Goal: Task Accomplishment & Management: Manage account settings

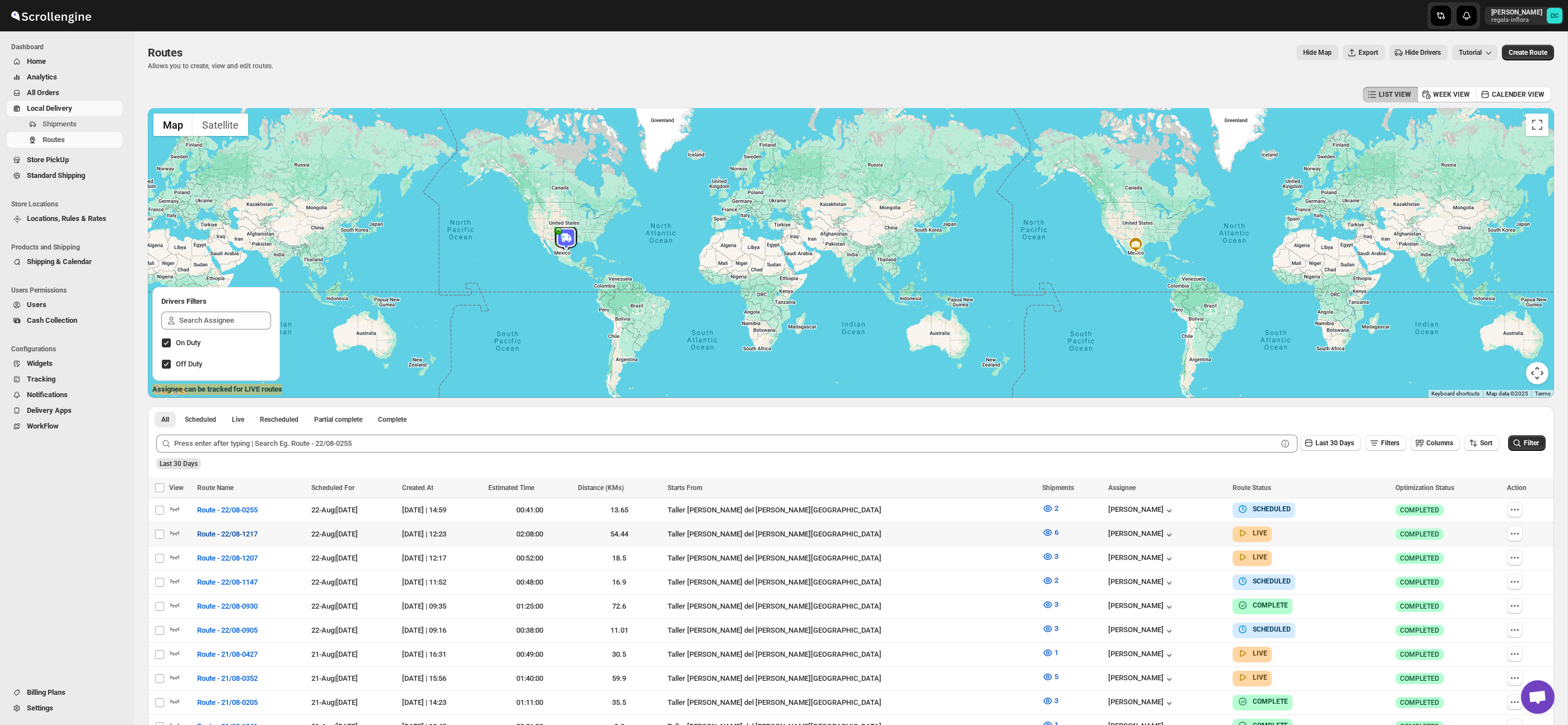
click at [240, 535] on span "Route - 22/08-1217" at bounding box center [228, 534] width 60 height 11
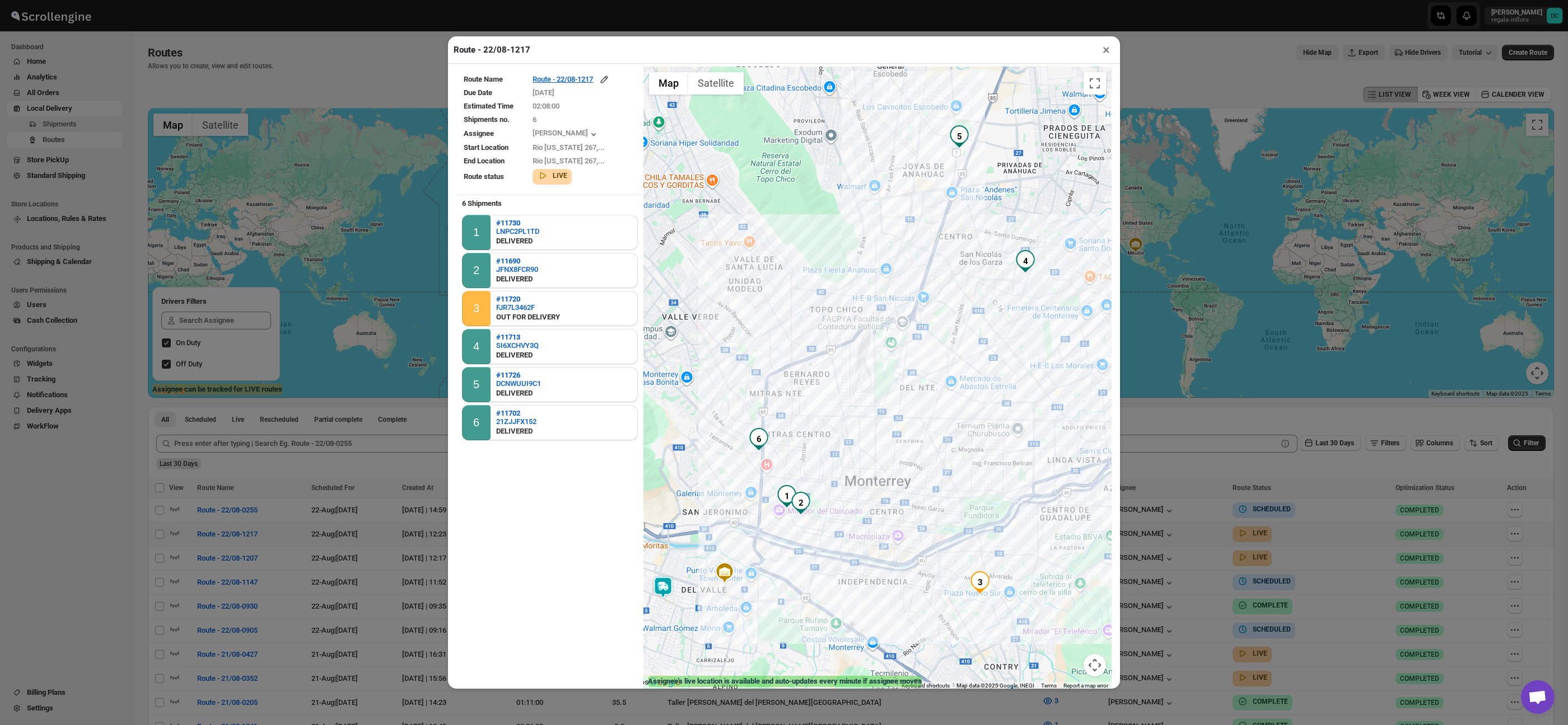
click at [1111, 50] on button "×" at bounding box center [1105, 49] width 16 height 16
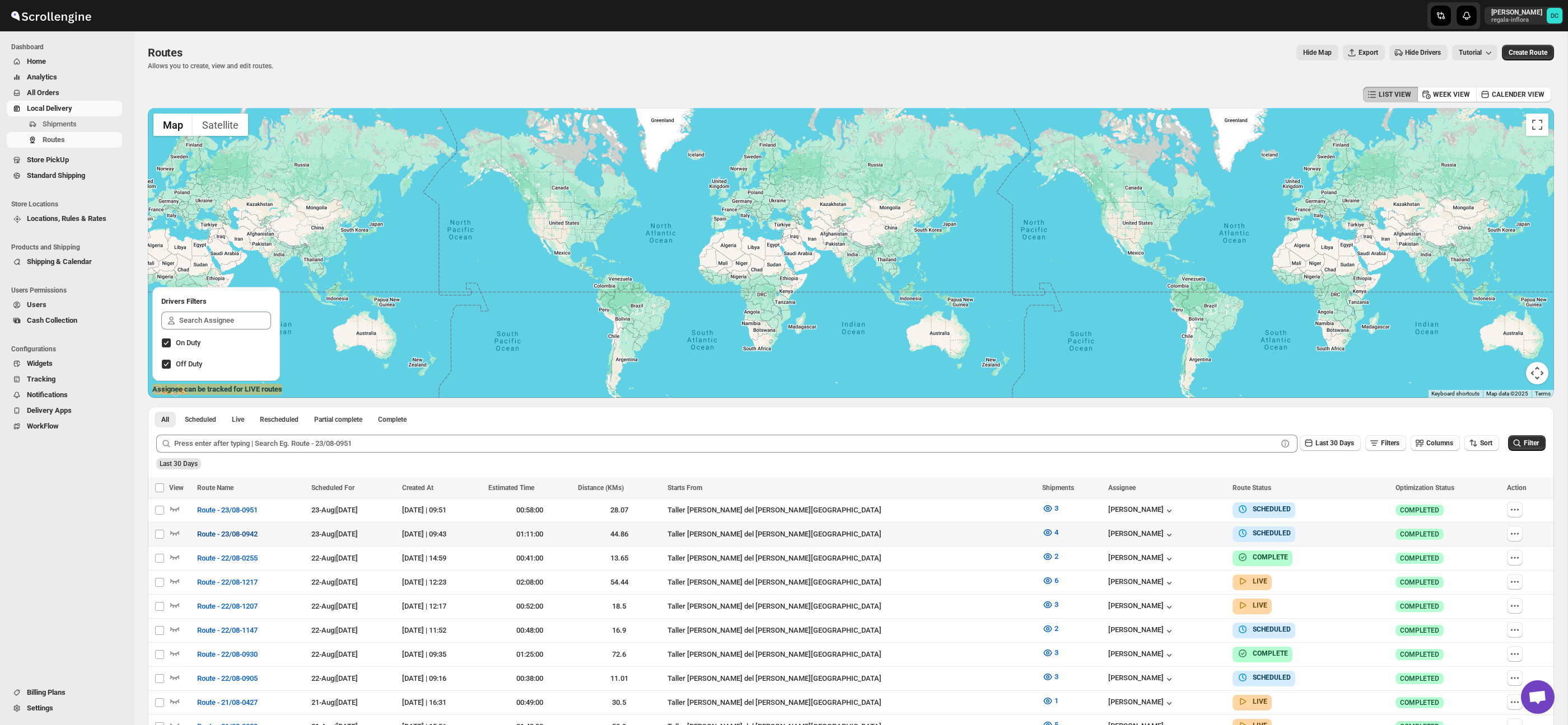
click at [247, 532] on span "Route - 23/08-0942" at bounding box center [228, 534] width 60 height 11
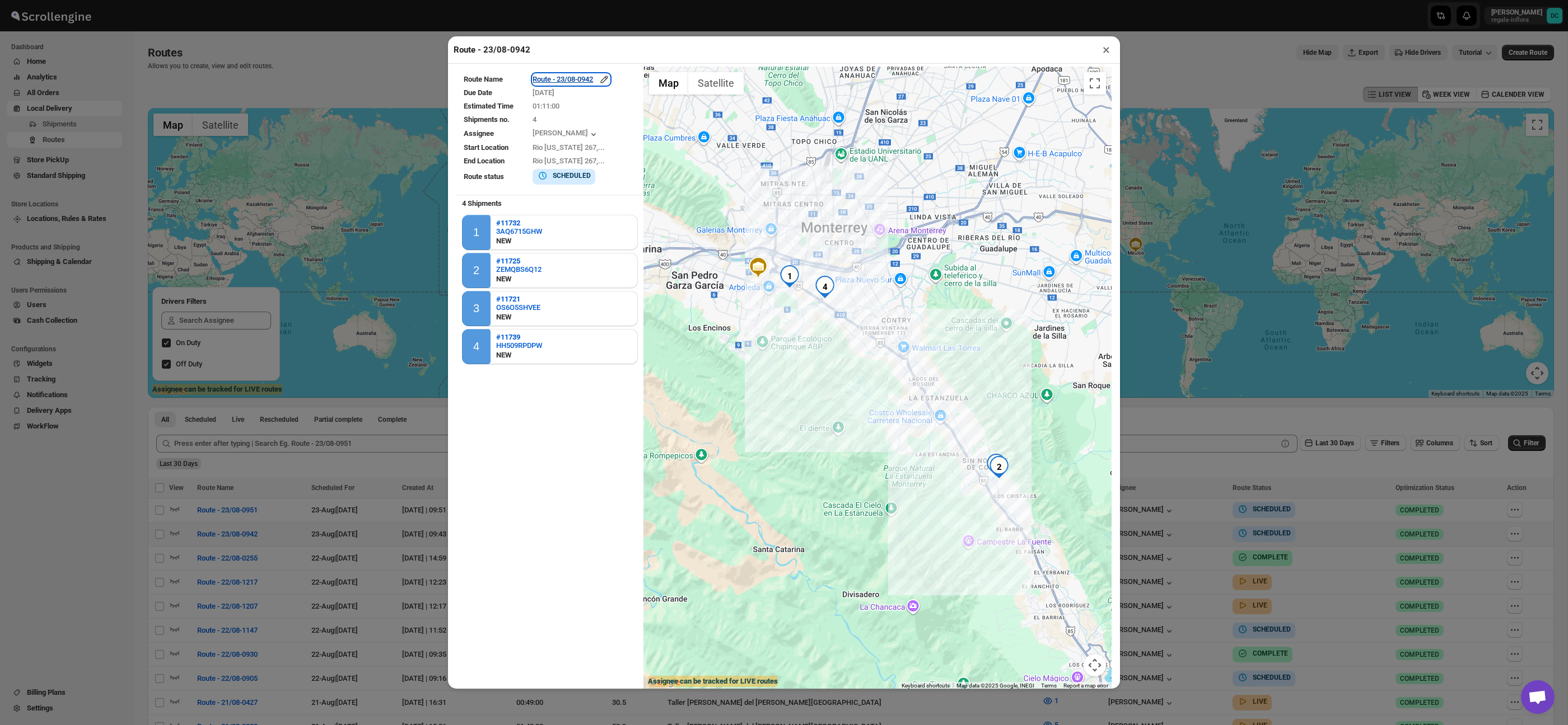
click at [610, 76] on icon "button" at bounding box center [605, 79] width 11 height 11
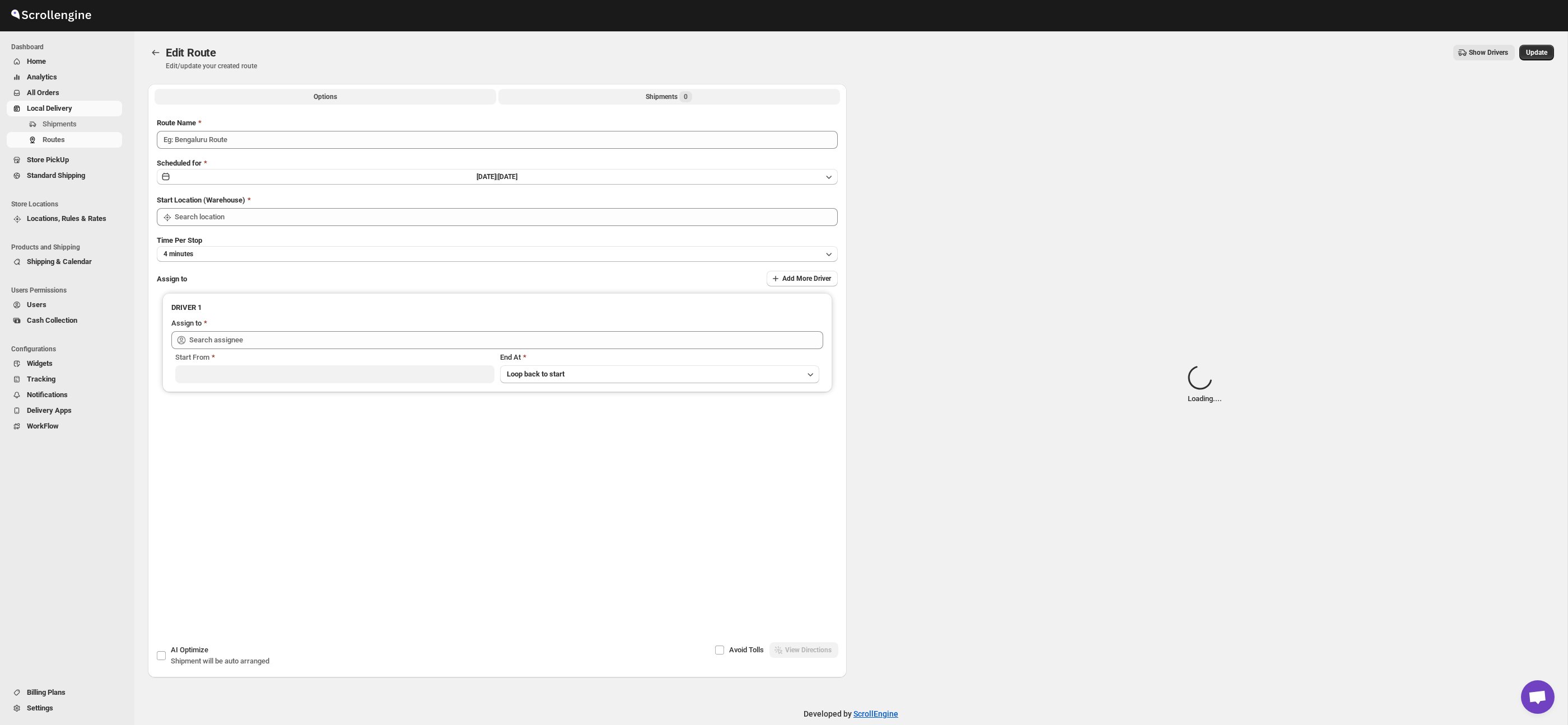
click at [630, 103] on button "Shipments 0" at bounding box center [670, 96] width 342 height 16
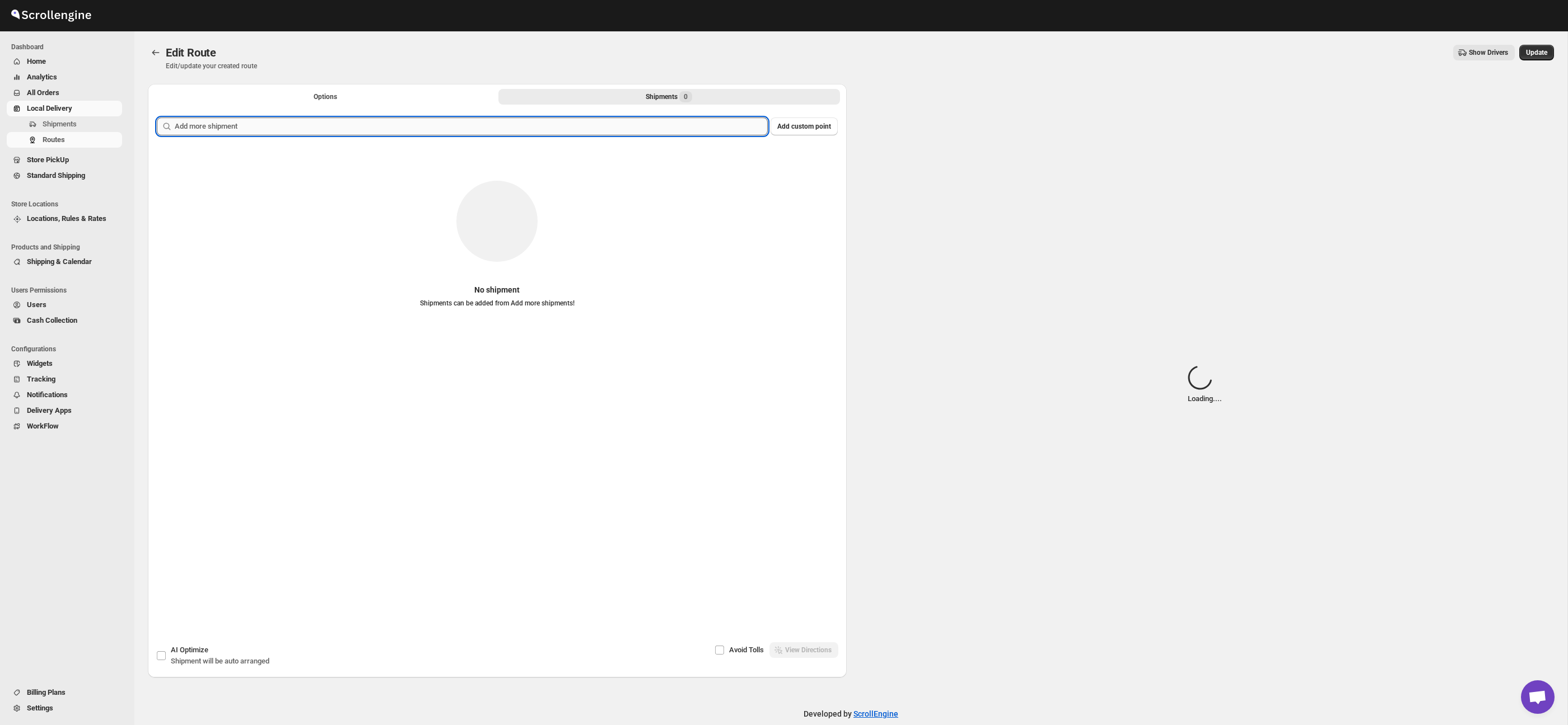
click at [458, 127] on input "text" at bounding box center [471, 126] width 593 height 18
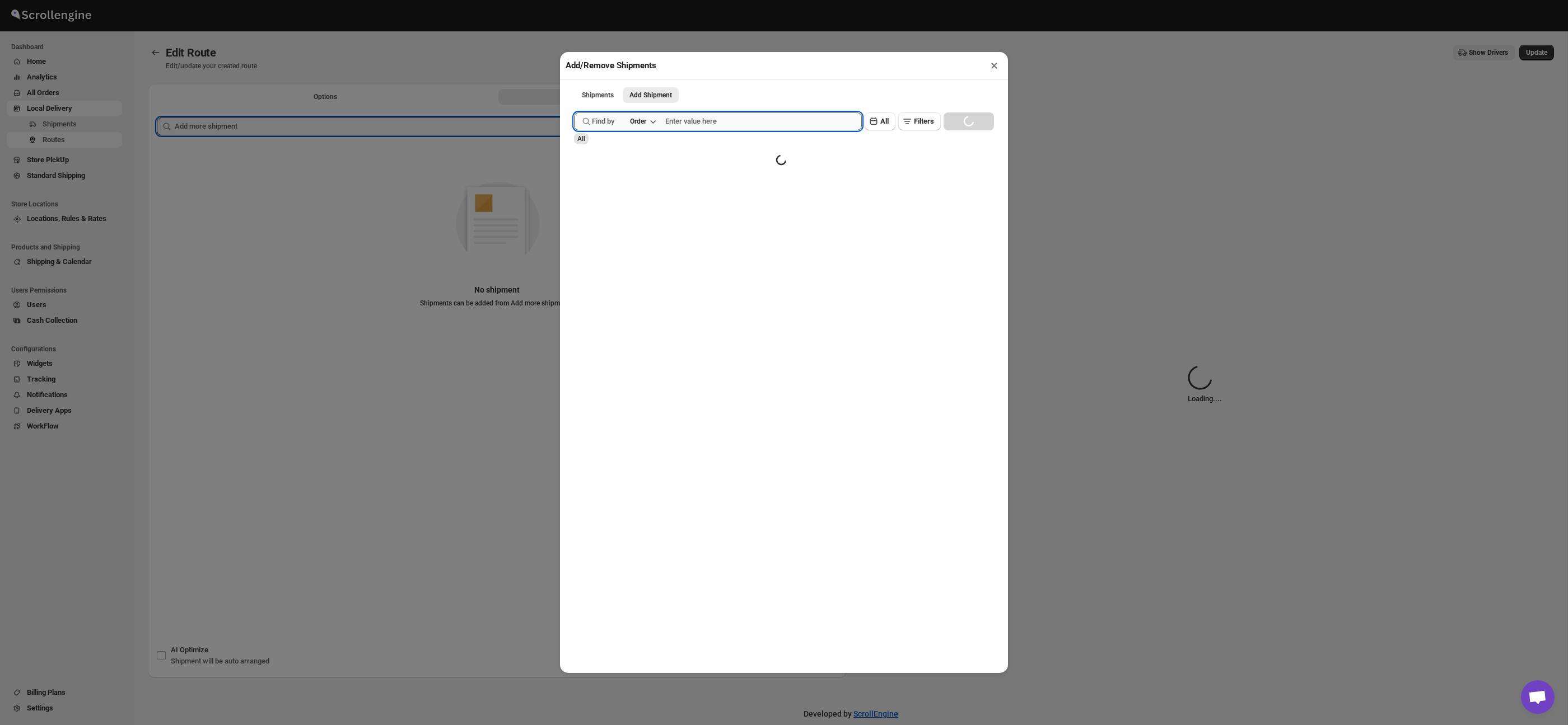
click at [701, 118] on input "text" at bounding box center [763, 121] width 196 height 18
type input "2"
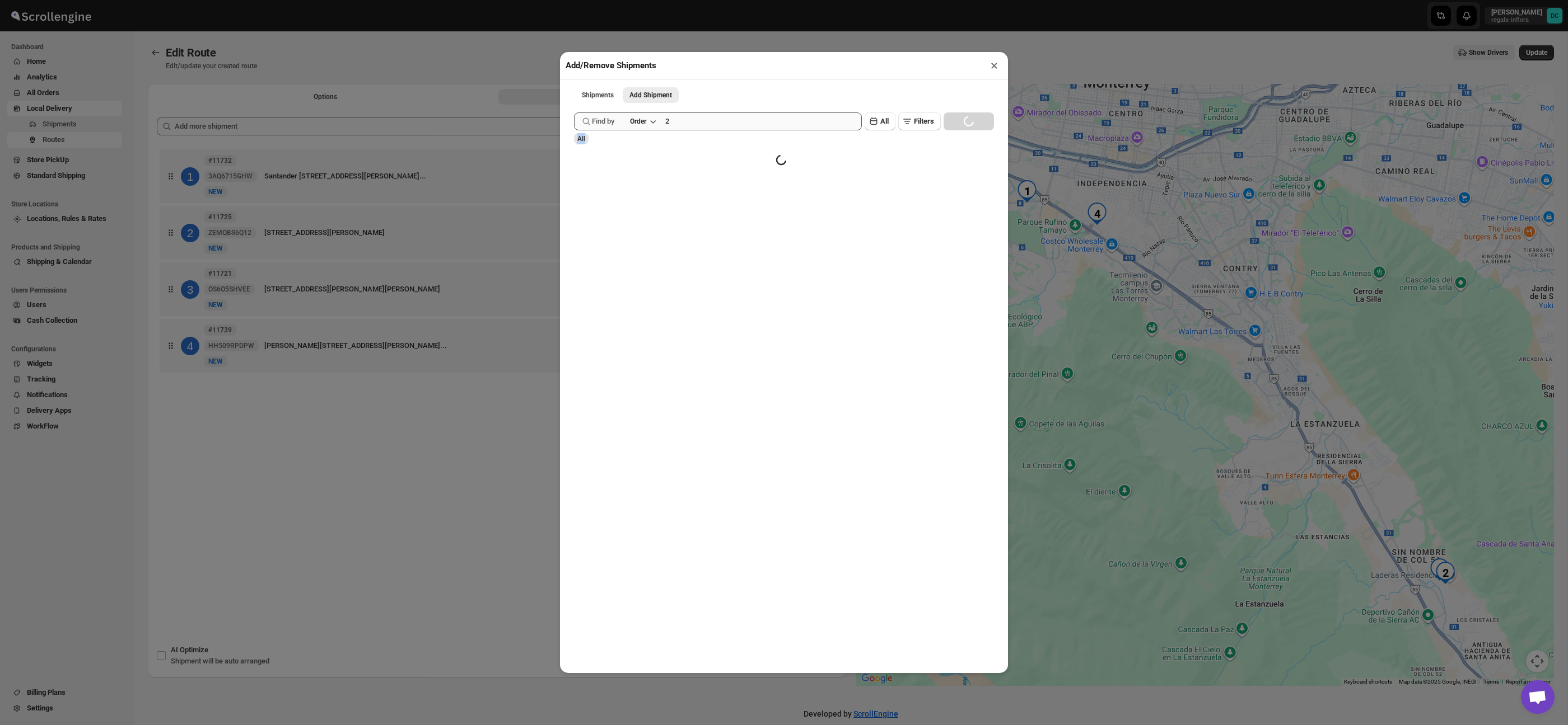
click at [711, 133] on div "All" at bounding box center [784, 139] width 420 height 11
click at [710, 125] on input "2" at bounding box center [753, 121] width 177 height 18
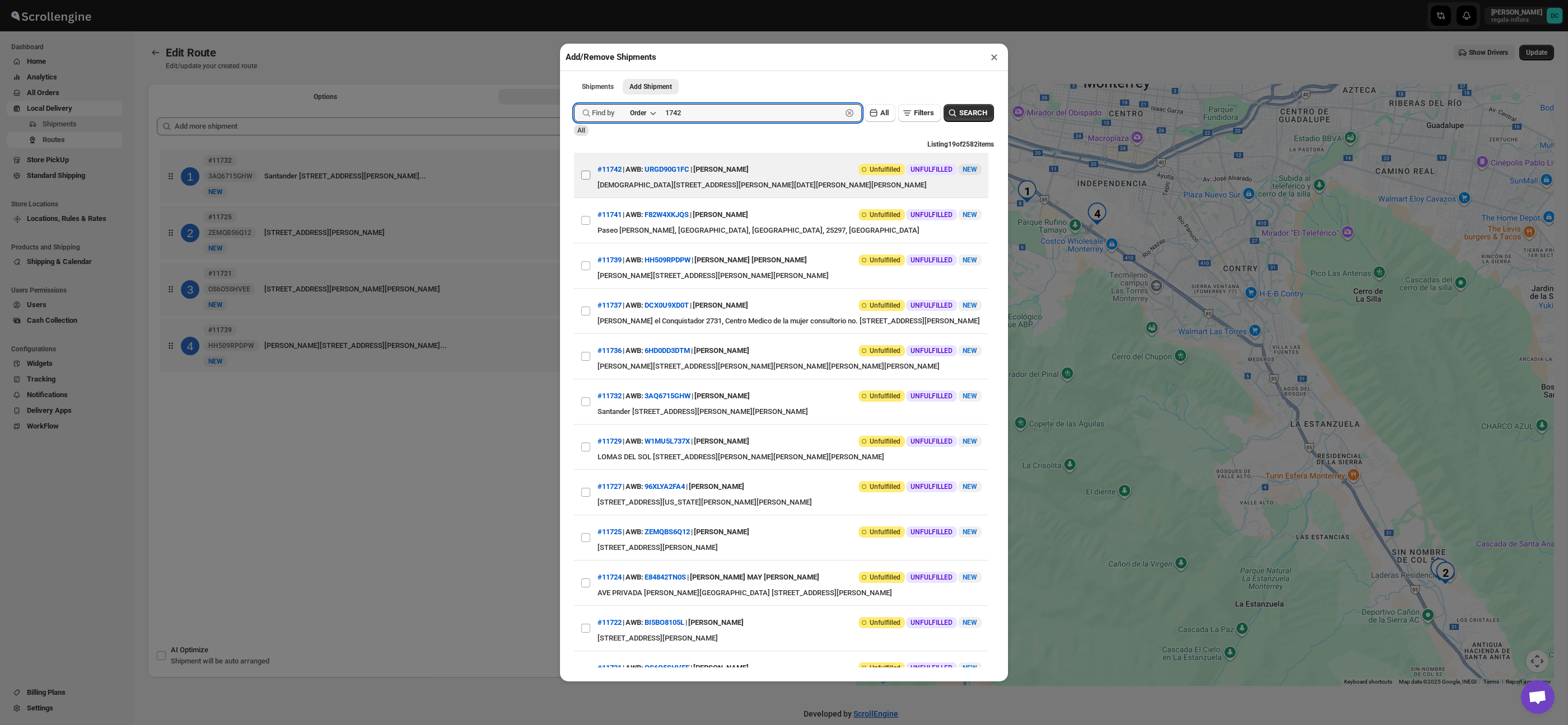
type input "1742"
click at [586, 178] on input "View details for 68a9ebe3fc41024ff29d1f5f" at bounding box center [585, 175] width 9 height 8
checkbox input "true"
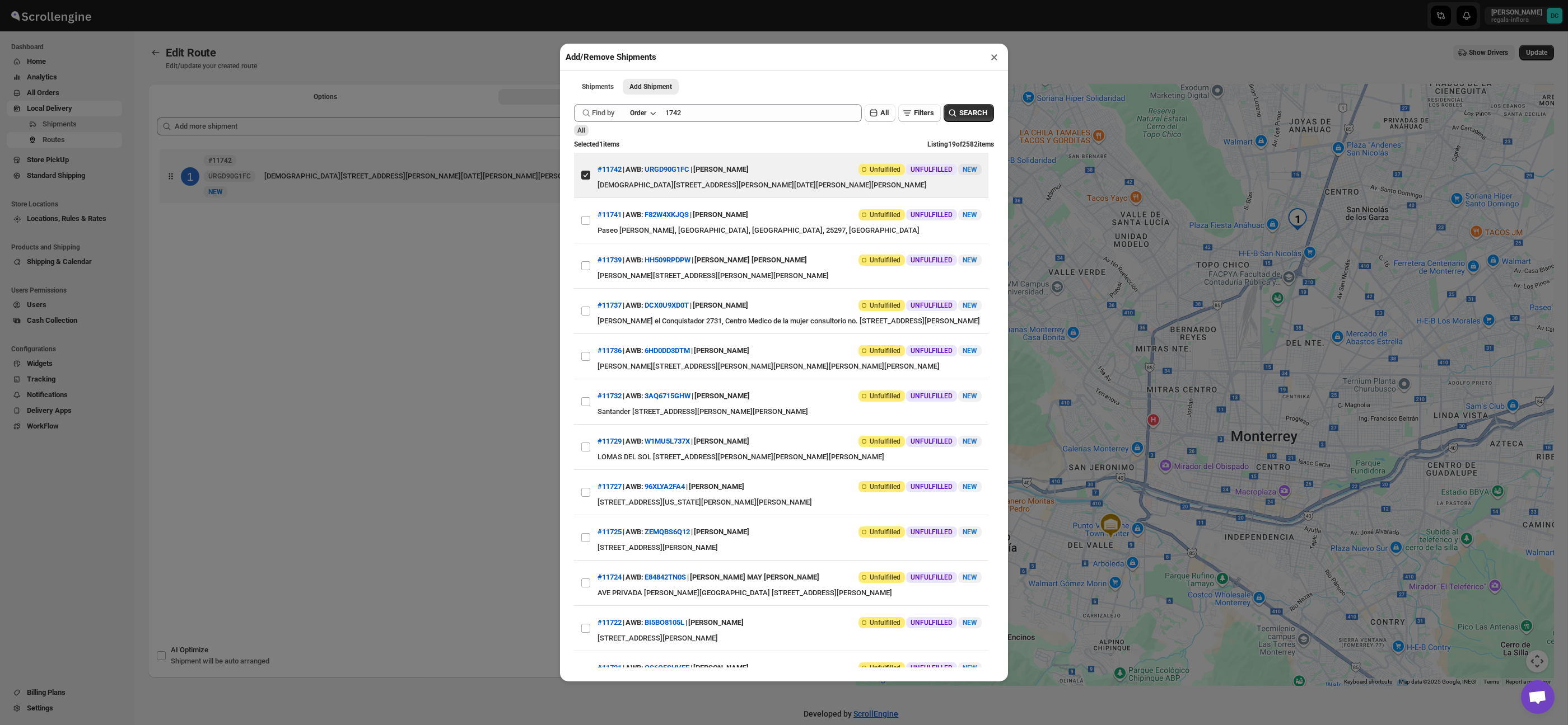
click at [997, 60] on button "×" at bounding box center [994, 57] width 16 height 16
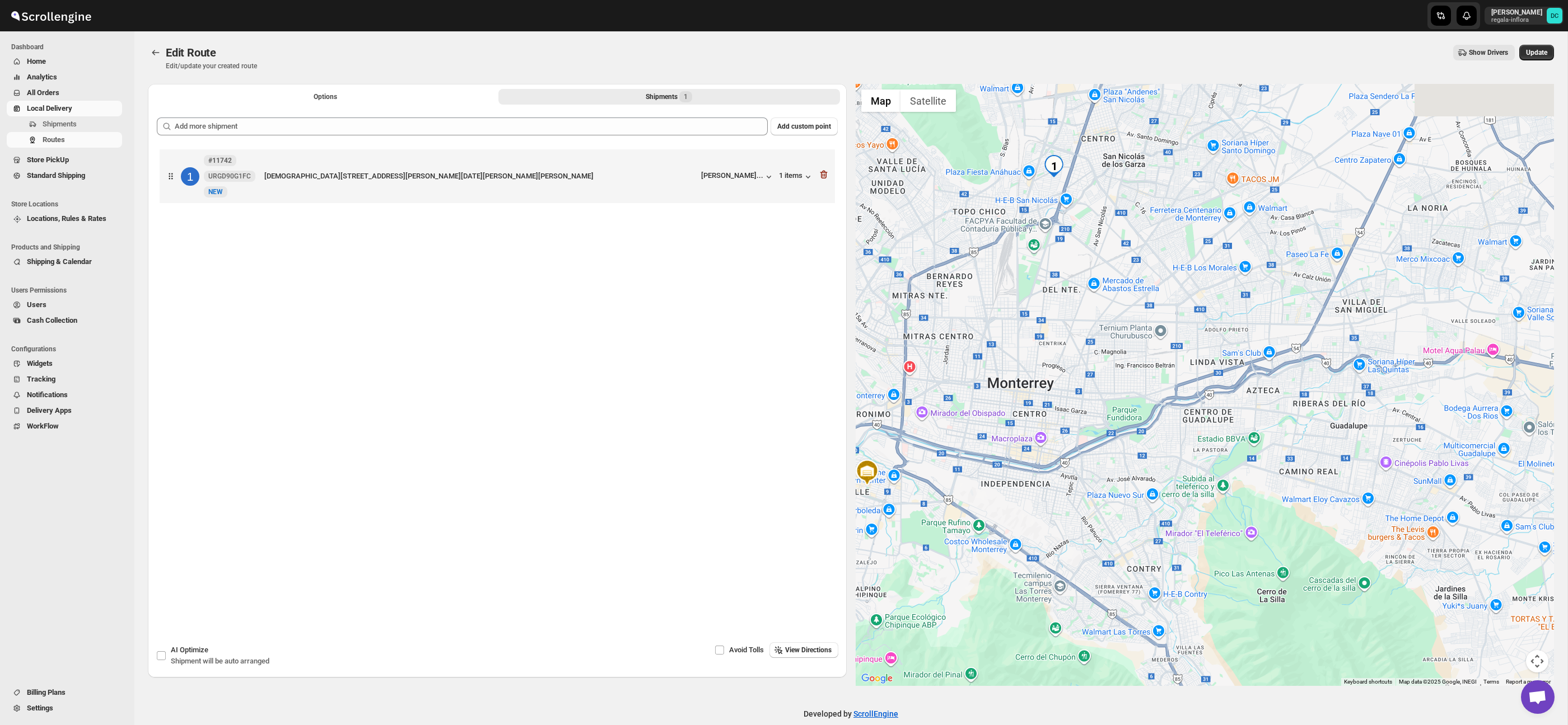
drag, startPoint x: 1289, startPoint y: 277, endPoint x: 1045, endPoint y: 224, distance: 249.7
click at [1045, 224] on div at bounding box center [1205, 385] width 699 height 602
click at [318, 98] on span "Options" at bounding box center [325, 96] width 24 height 8
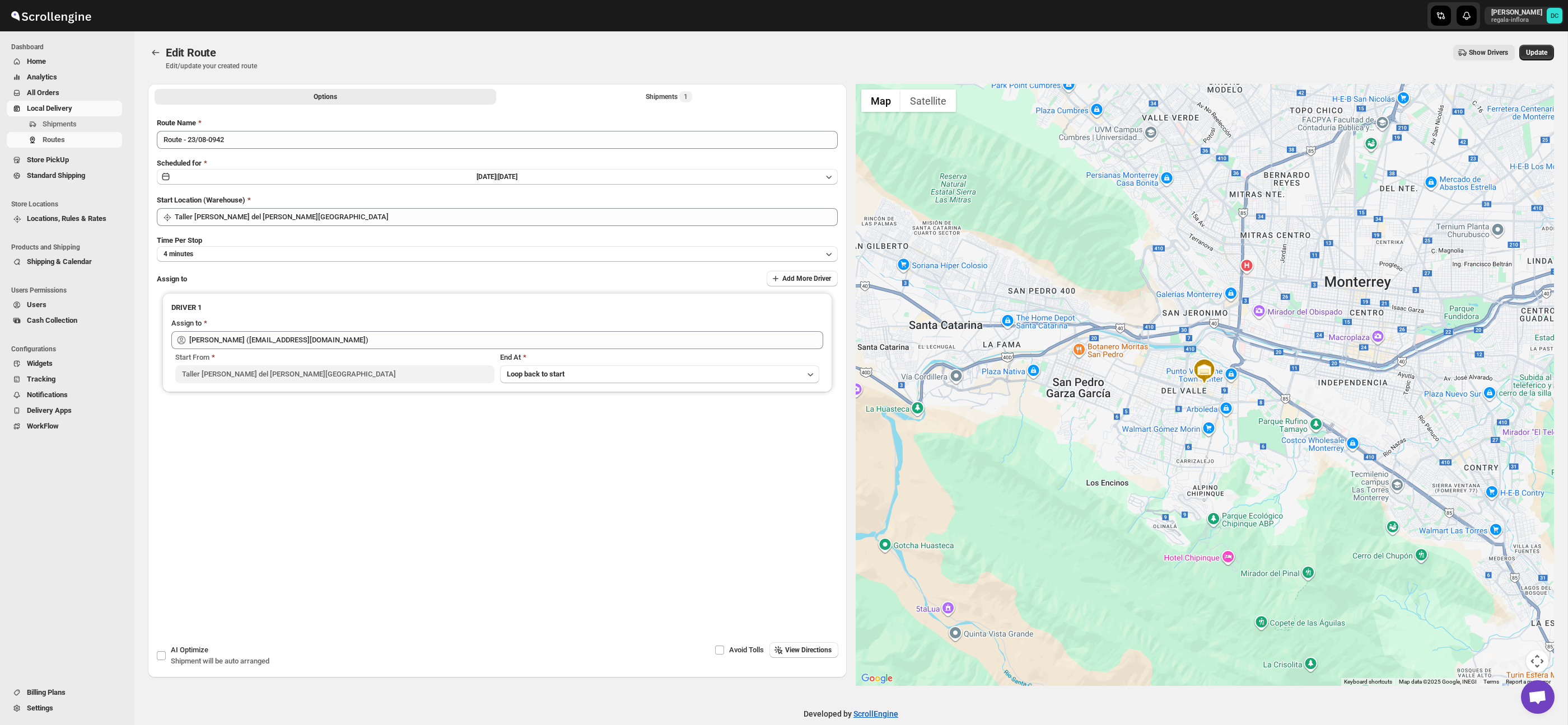
click at [530, 105] on div "Options Shipments 1 More views Options Shipments 1 More views" at bounding box center [497, 96] width 699 height 25
click at [748, 105] on div "Options Shipments 1 More views Options Shipments 1 More views" at bounding box center [497, 96] width 699 height 25
click at [715, 97] on button "Shipments 1" at bounding box center [670, 96] width 342 height 16
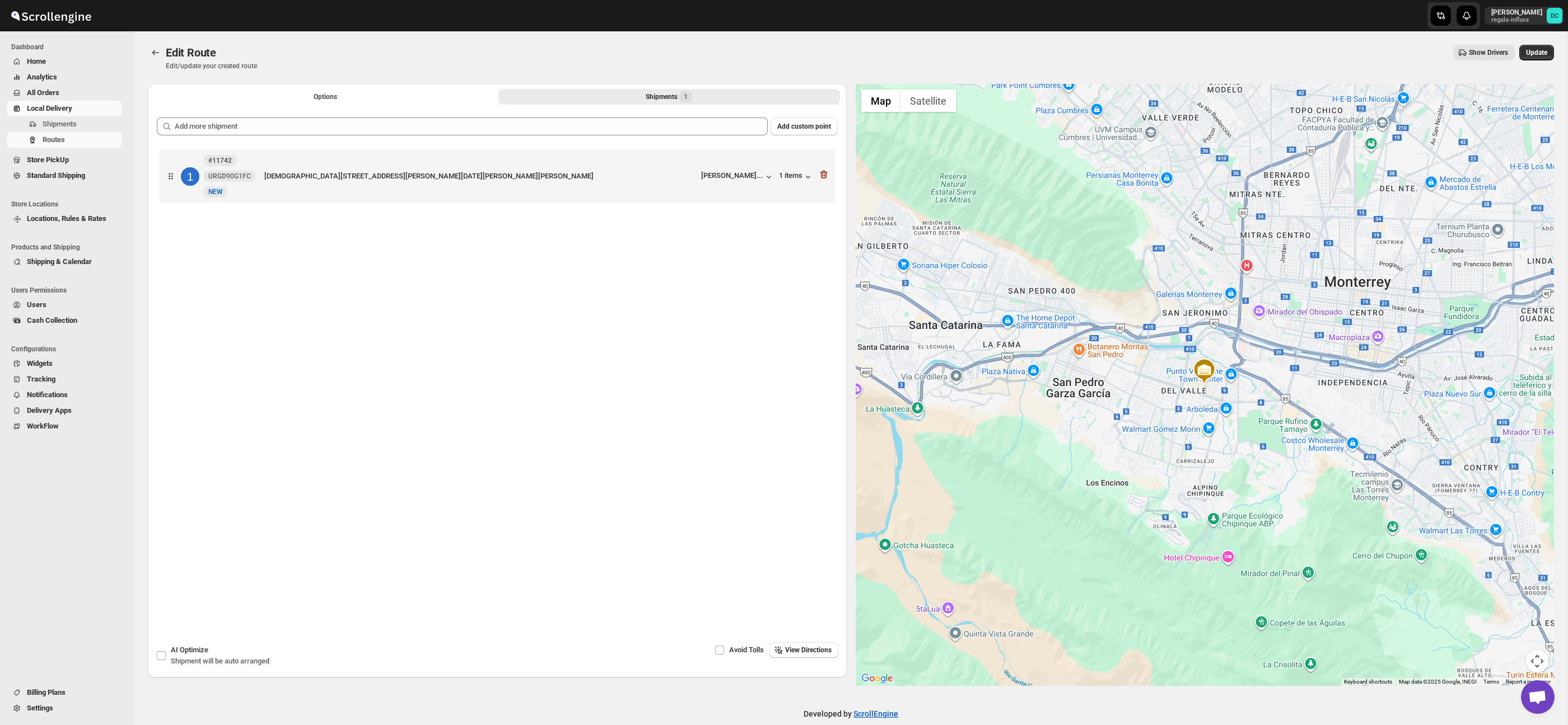
click at [387, 107] on div "Options Shipments 1 More views Options Shipments 1 More views" at bounding box center [497, 96] width 699 height 25
click at [378, 97] on button "Options" at bounding box center [326, 96] width 342 height 16
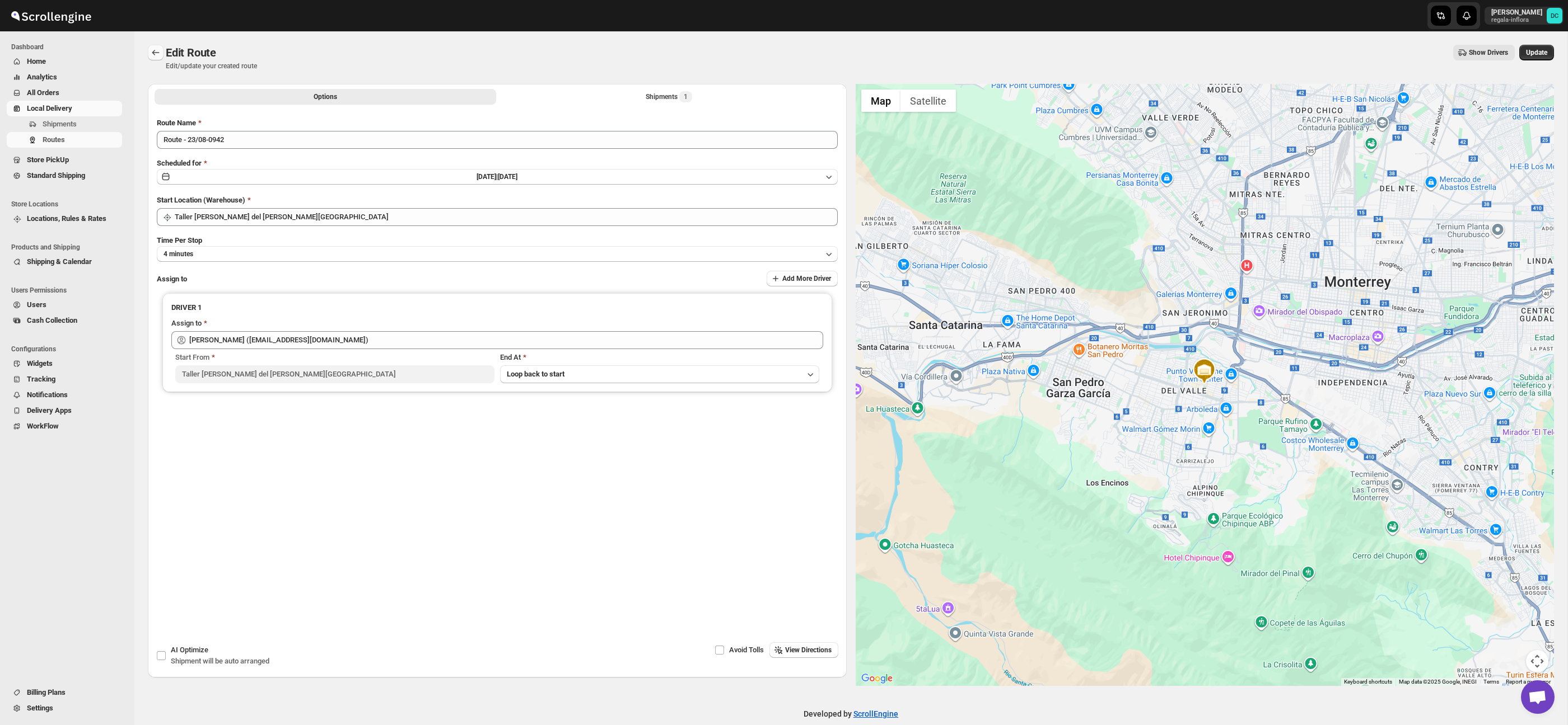
click at [158, 55] on icon "Routes" at bounding box center [156, 53] width 11 height 11
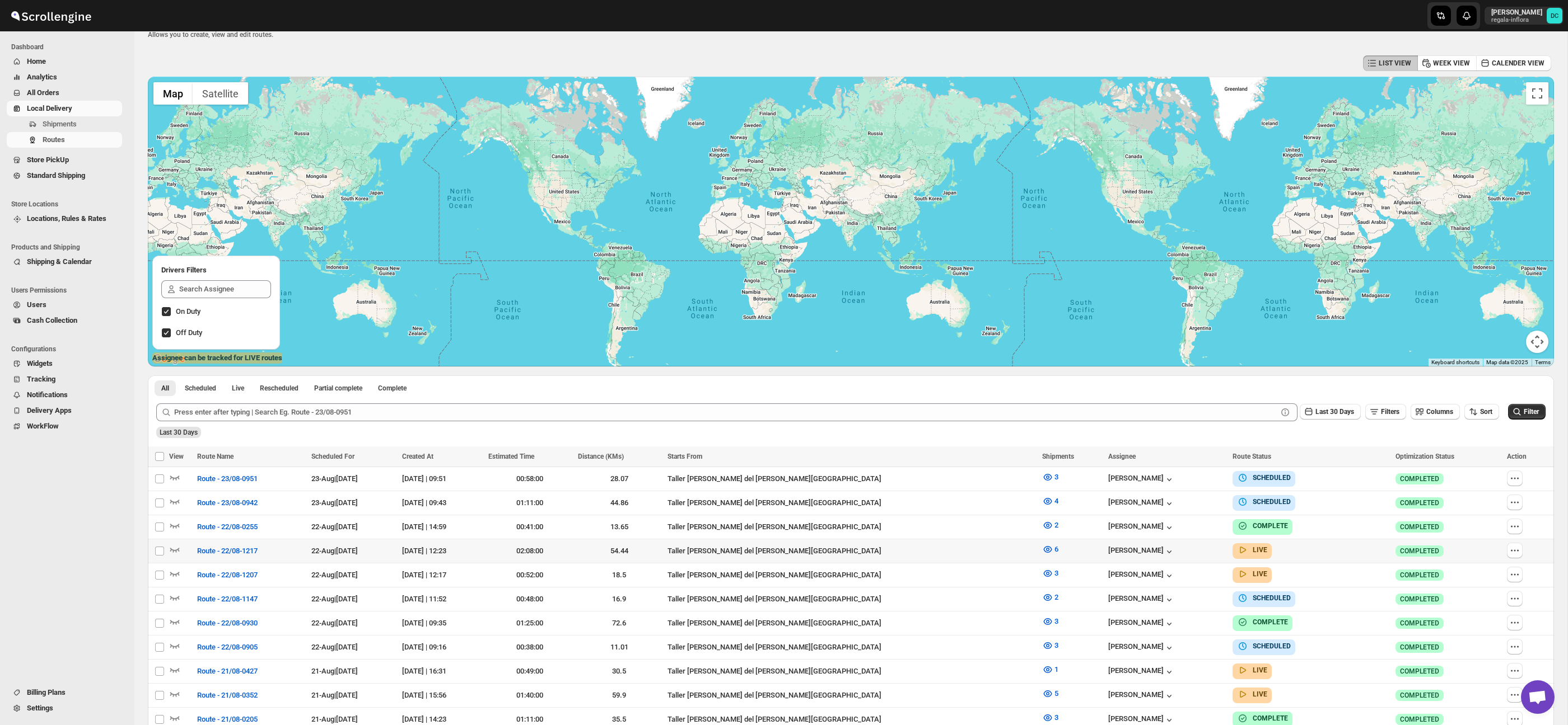
scroll to position [32, 0]
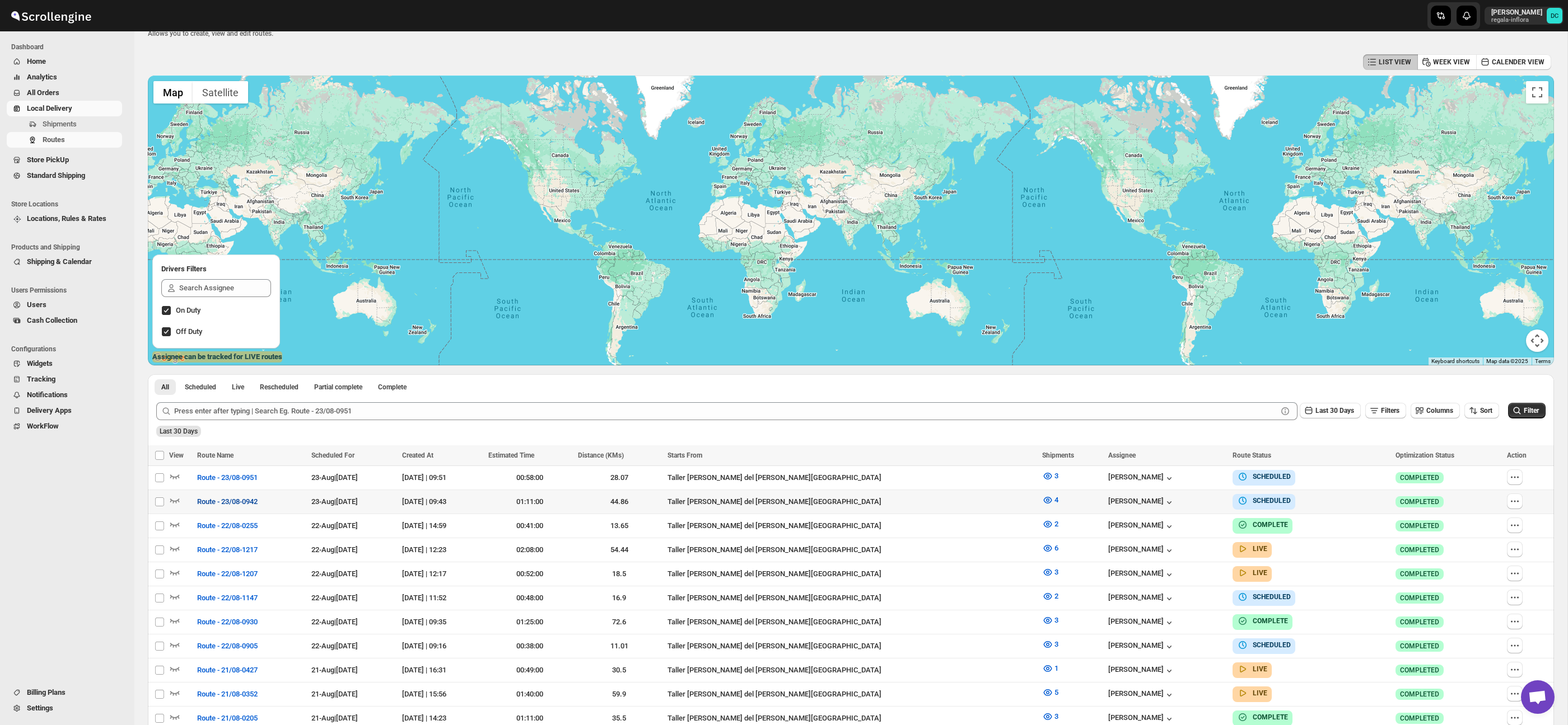
click at [244, 504] on span "Route - 23/08-0942" at bounding box center [228, 502] width 60 height 11
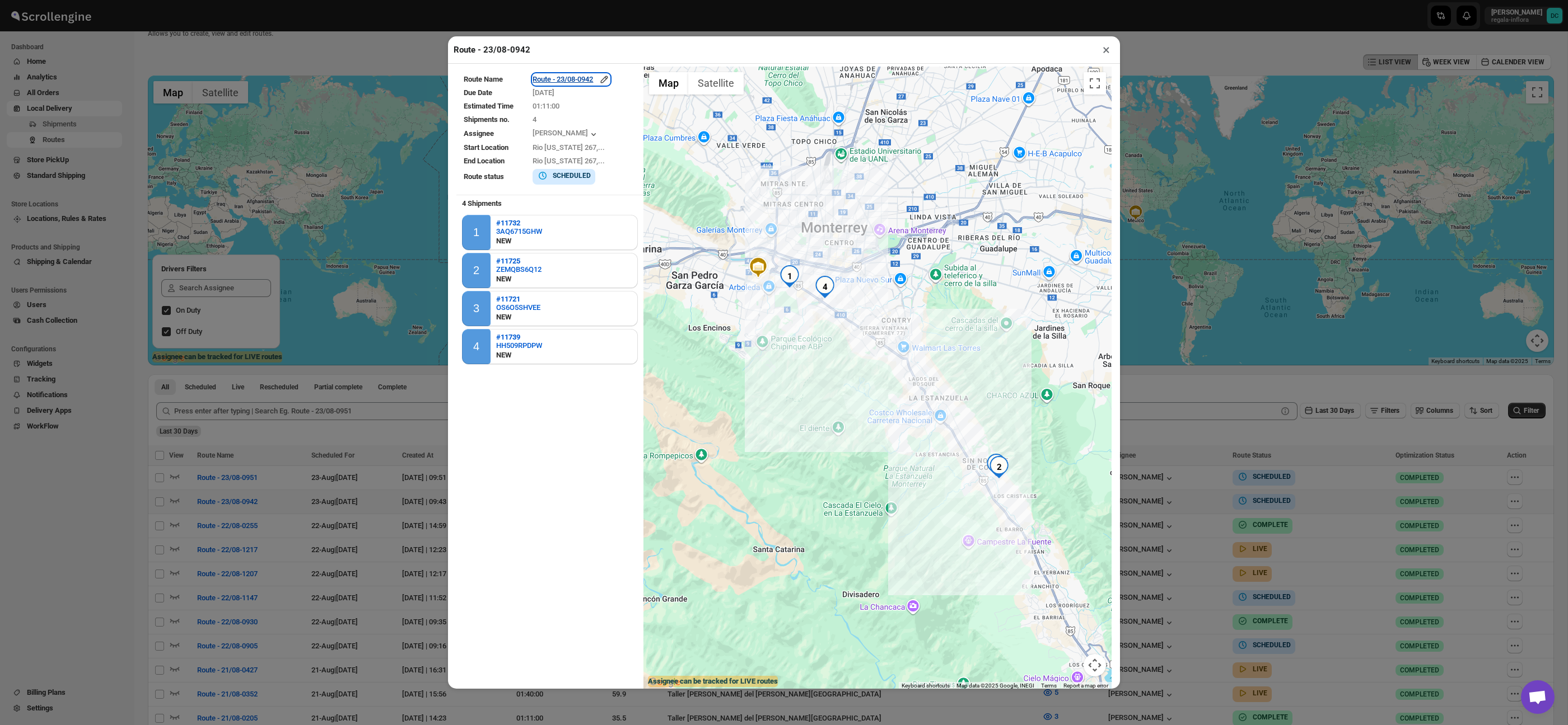
click at [608, 76] on icon "button" at bounding box center [605, 79] width 8 height 8
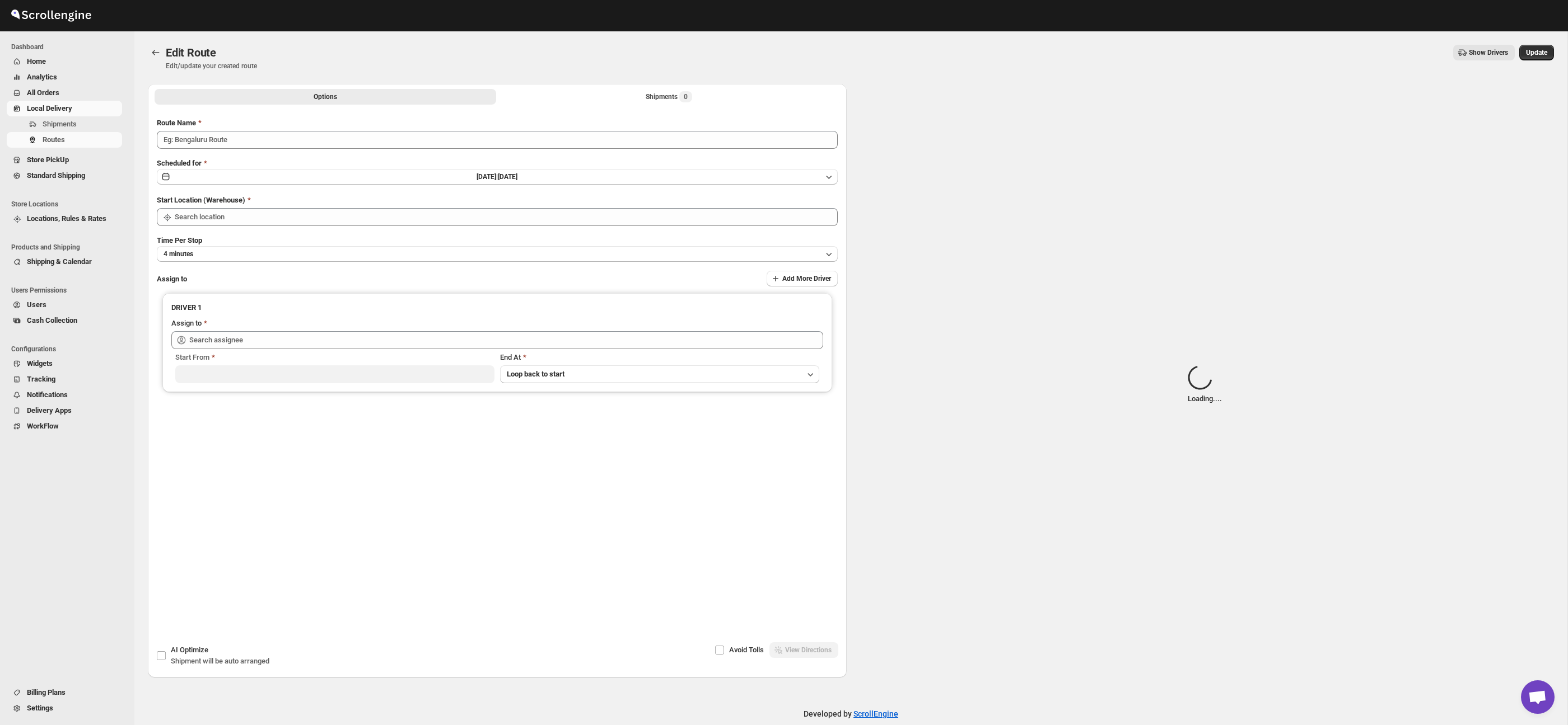
type input "Route - 23/08-0942"
type input "Taller [PERSON_NAME] del [PERSON_NAME][GEOGRAPHIC_DATA]"
type input "Luis Nieto (warrione28@gmail.com)"
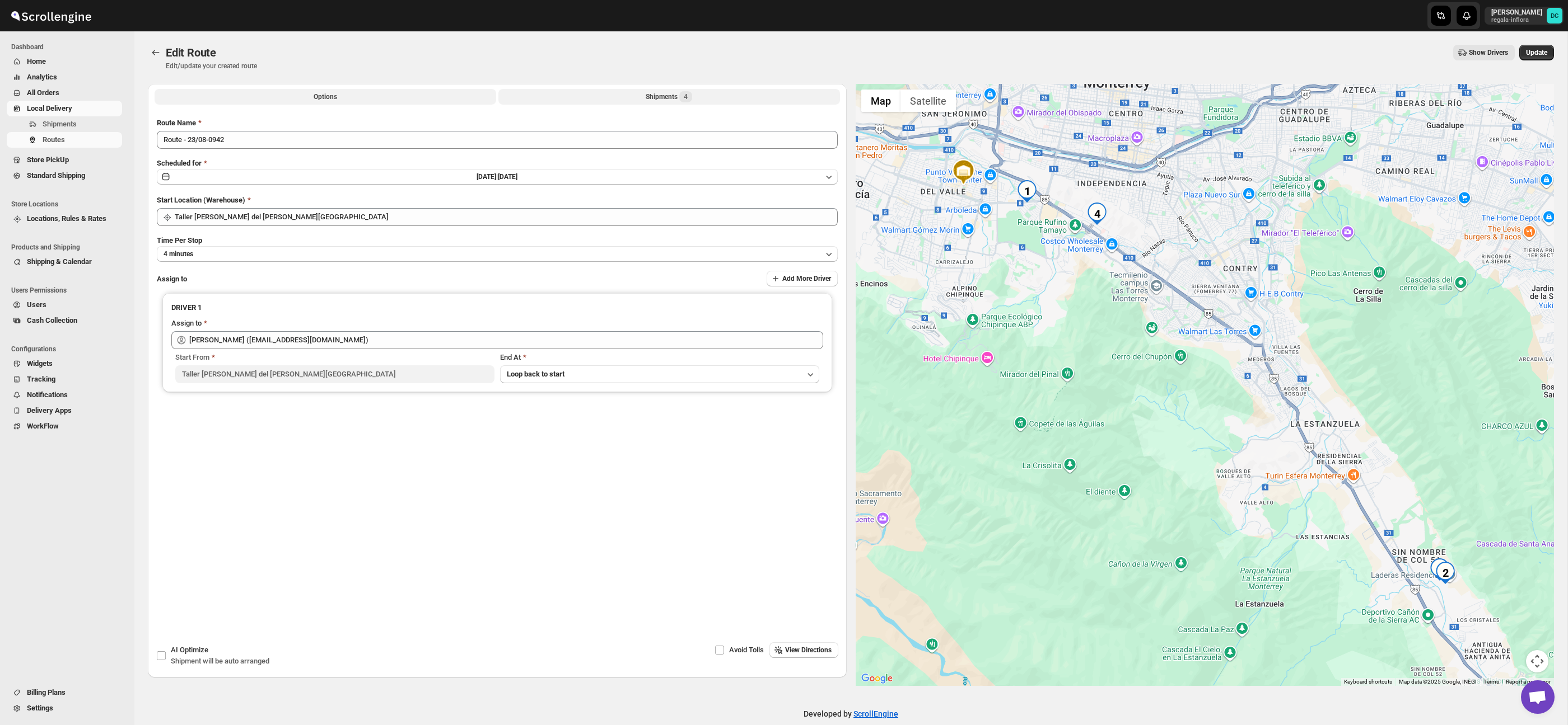
click at [622, 96] on button "Shipments 4" at bounding box center [670, 96] width 342 height 16
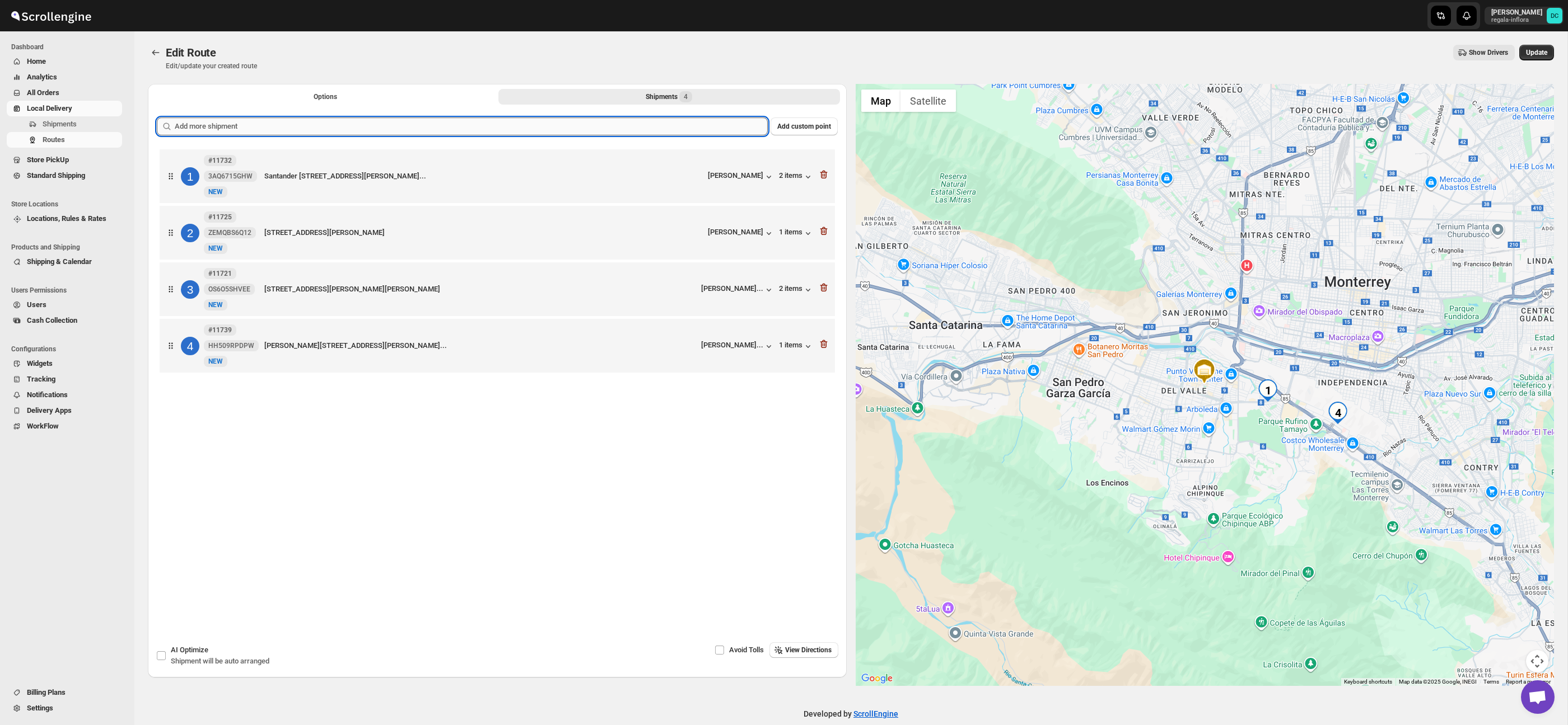
click at [525, 131] on input "text" at bounding box center [471, 126] width 593 height 18
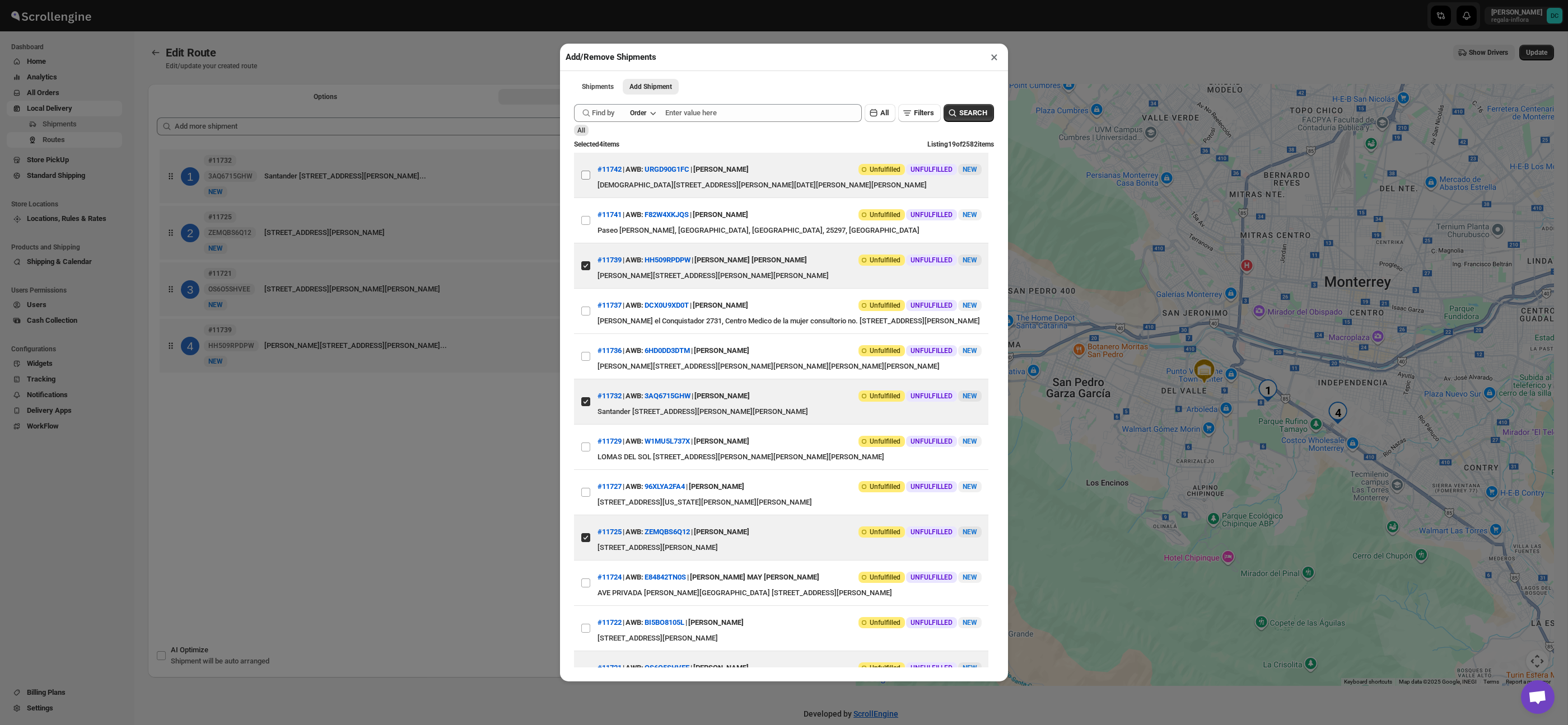
click at [589, 176] on input "View details for 68a9ebe3fc41024ff29d1f5f" at bounding box center [585, 175] width 9 height 8
checkbox input "true"
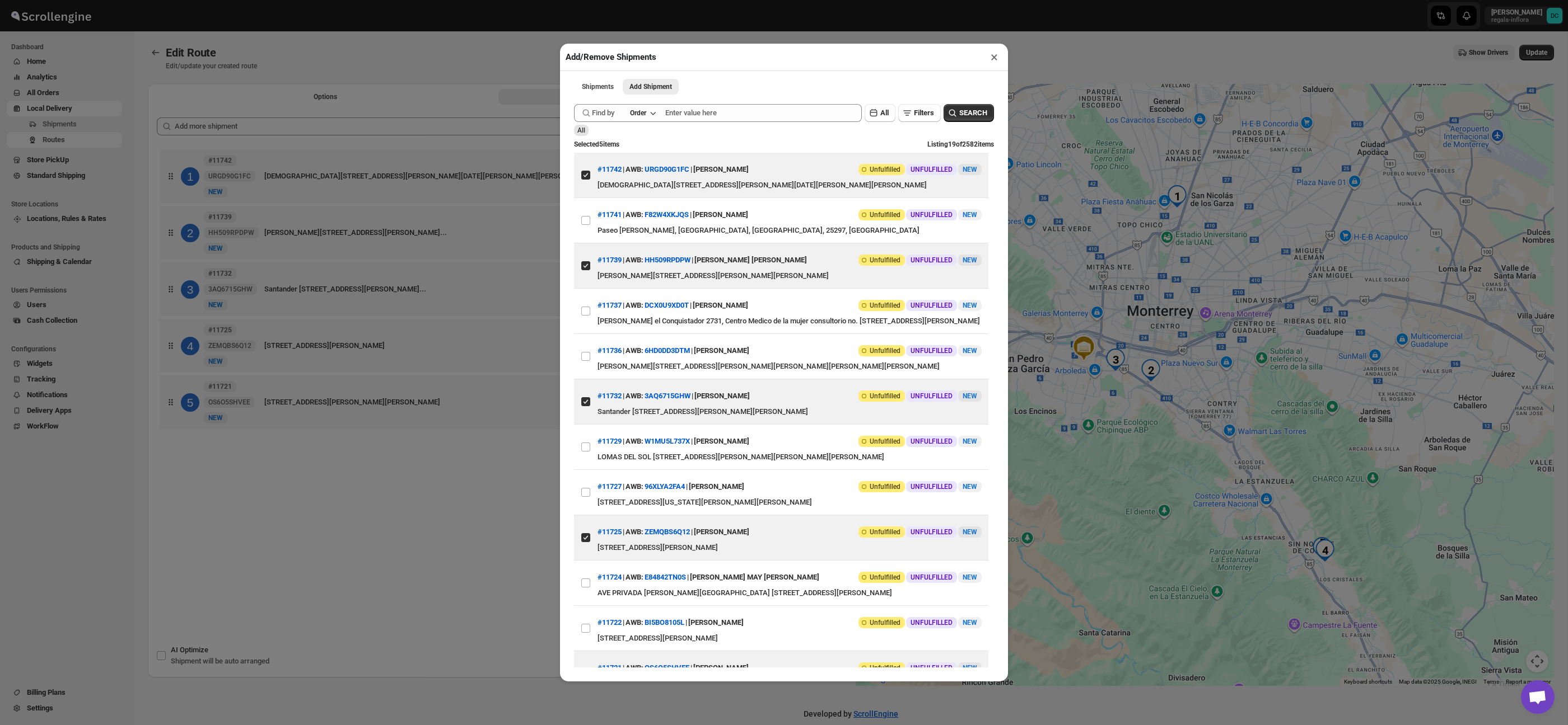
click at [991, 60] on button "×" at bounding box center [994, 57] width 16 height 16
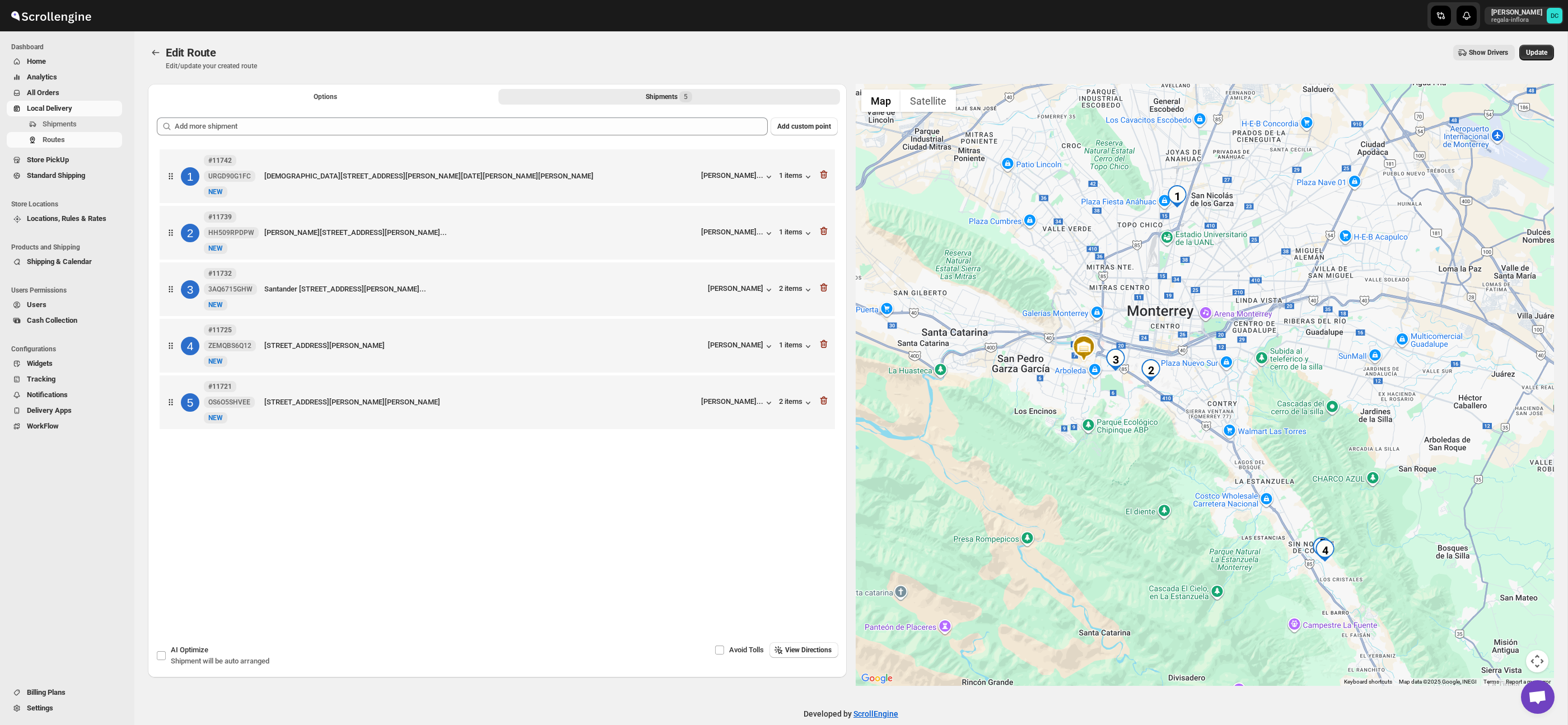
scroll to position [16, 0]
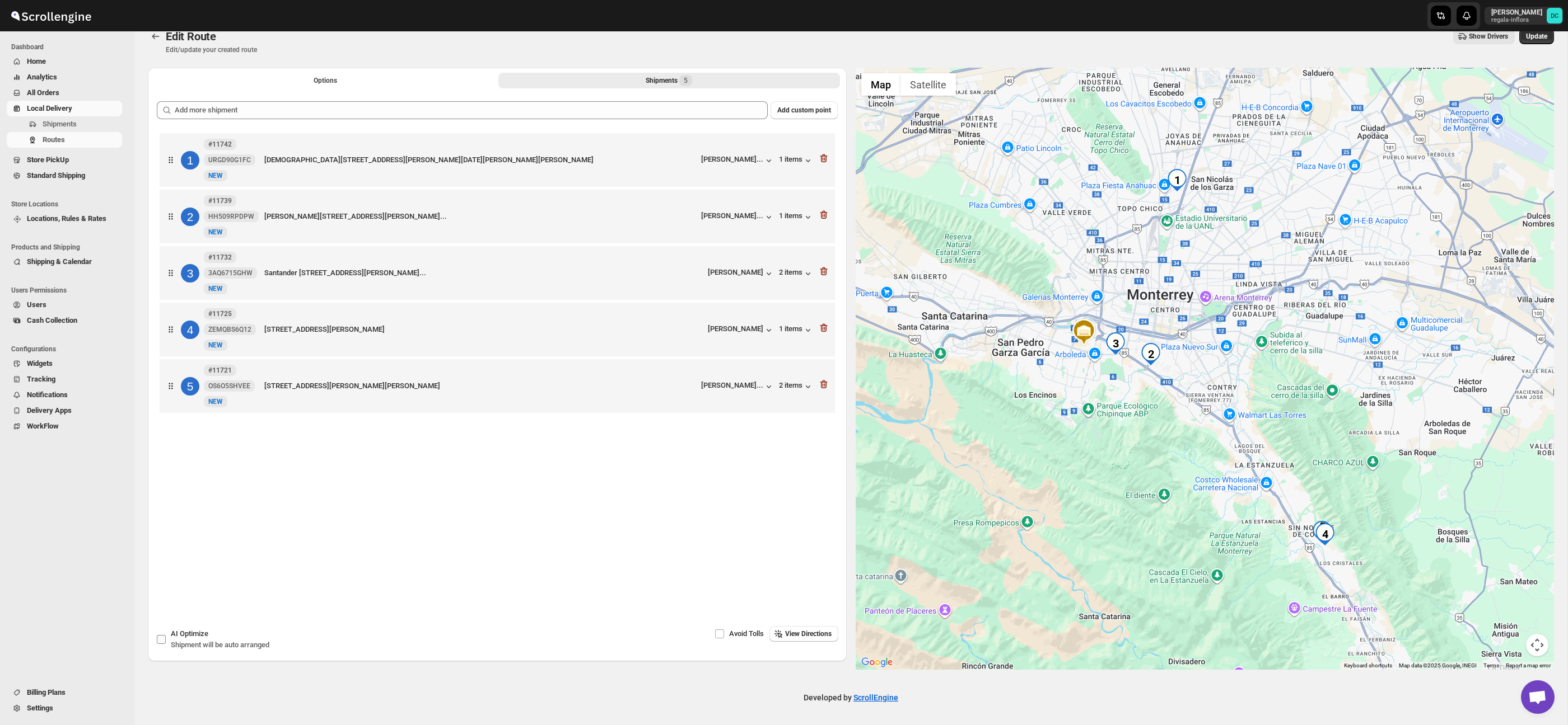
click at [195, 633] on span "AI Optimize" at bounding box center [190, 633] width 38 height 8
click at [165, 635] on input "AI Optimize Shipment will be auto arranged" at bounding box center [161, 639] width 9 height 8
checkbox input "true"
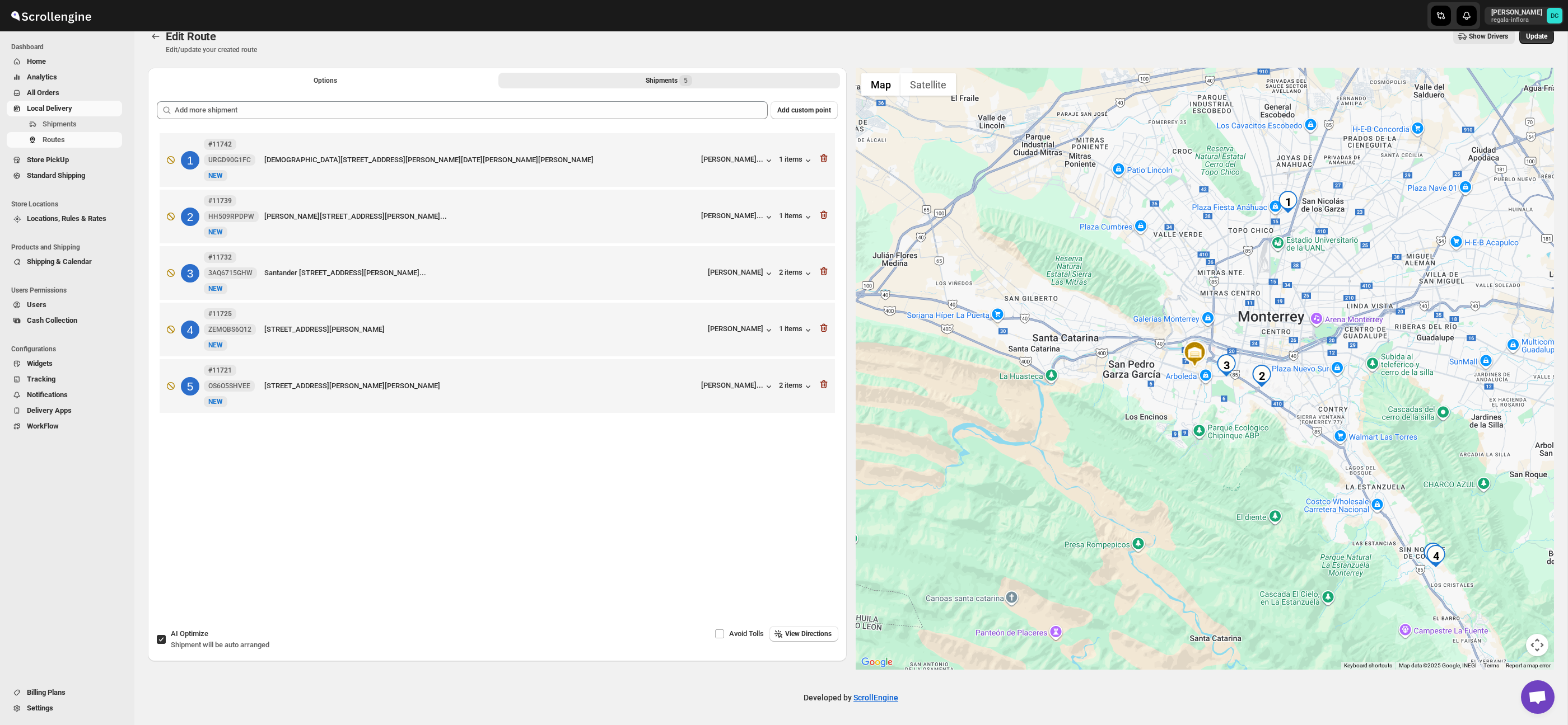
drag, startPoint x: 1233, startPoint y: 433, endPoint x: 1218, endPoint y: 431, distance: 15.1
click at [1218, 431] on div at bounding box center [1205, 369] width 699 height 602
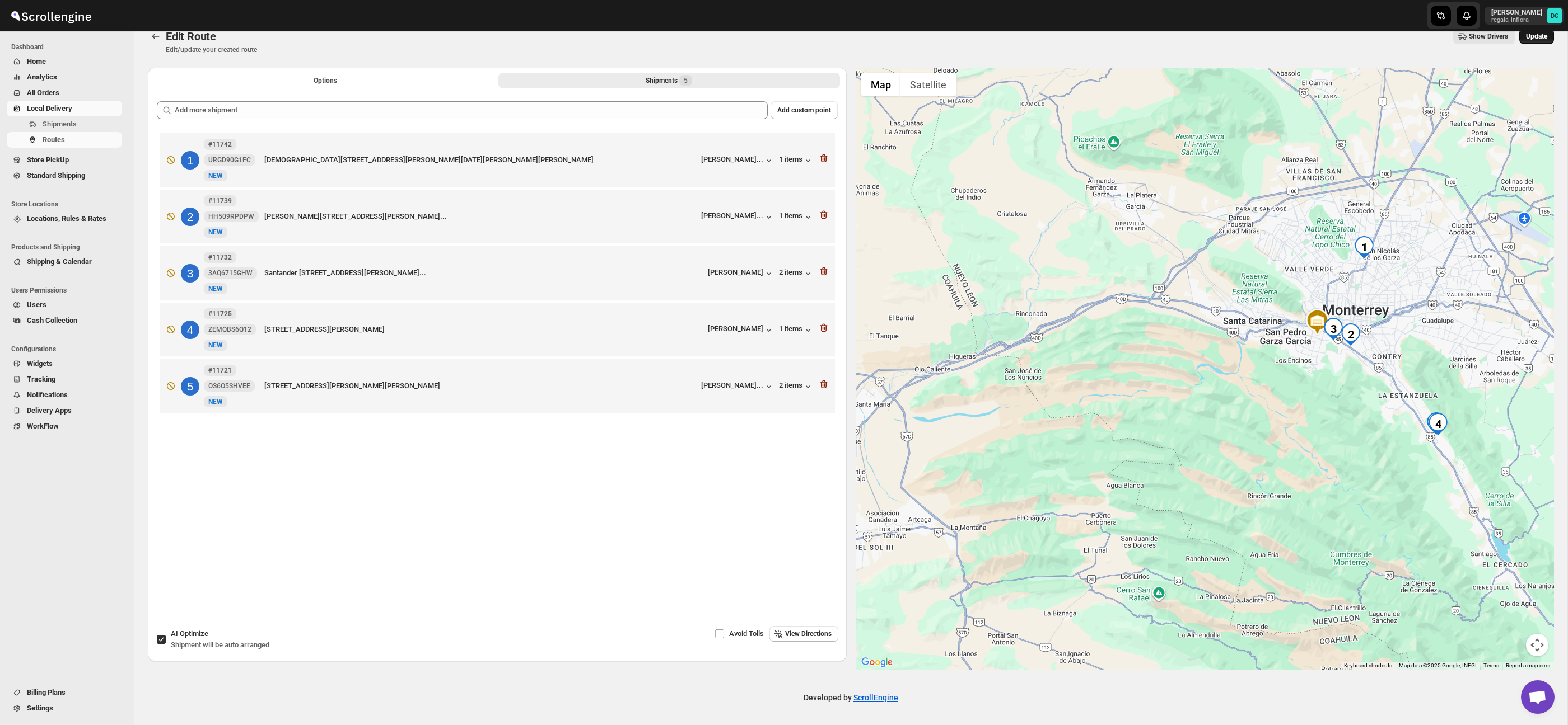
click at [1532, 37] on span "Update" at bounding box center [1536, 36] width 22 height 8
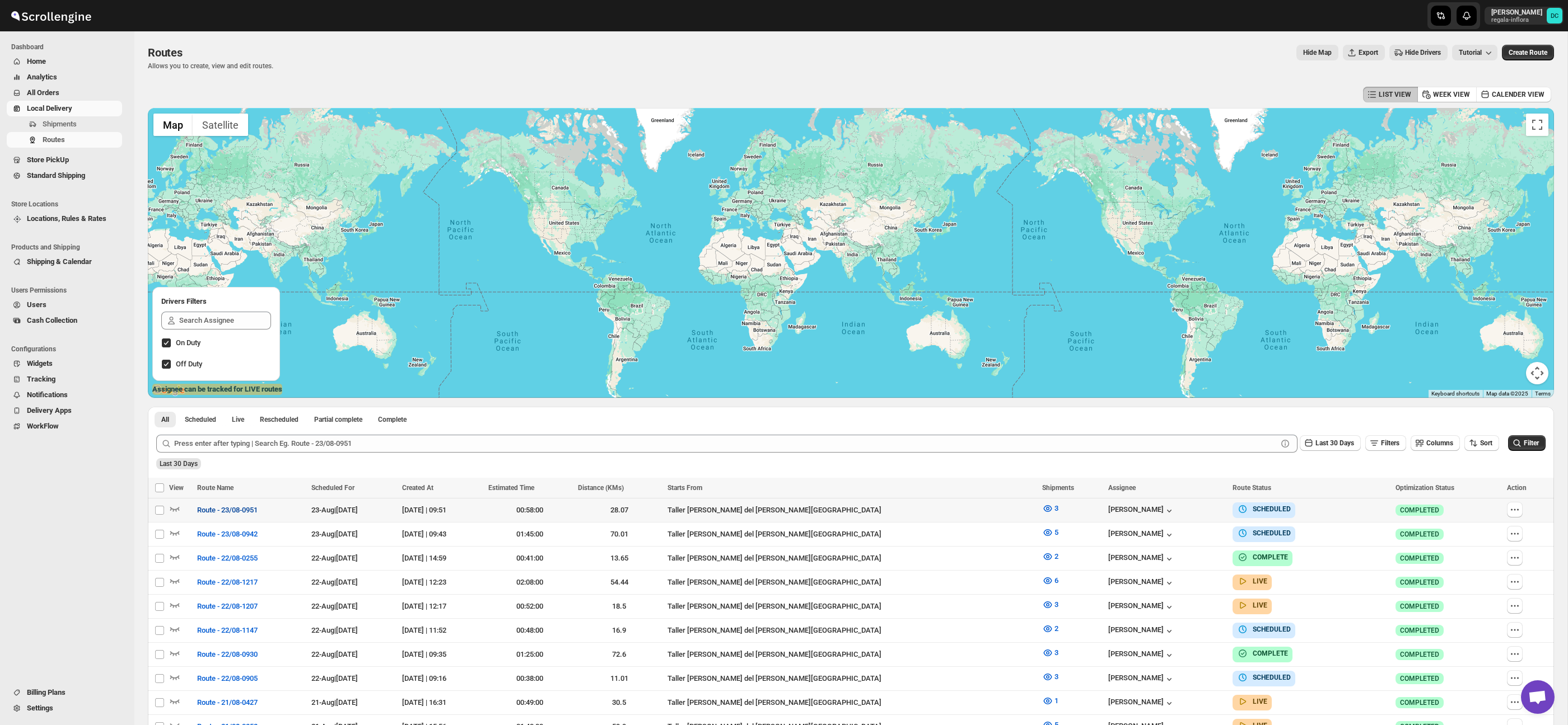
click at [206, 510] on span "Route - 23/08-0951" at bounding box center [228, 511] width 60 height 11
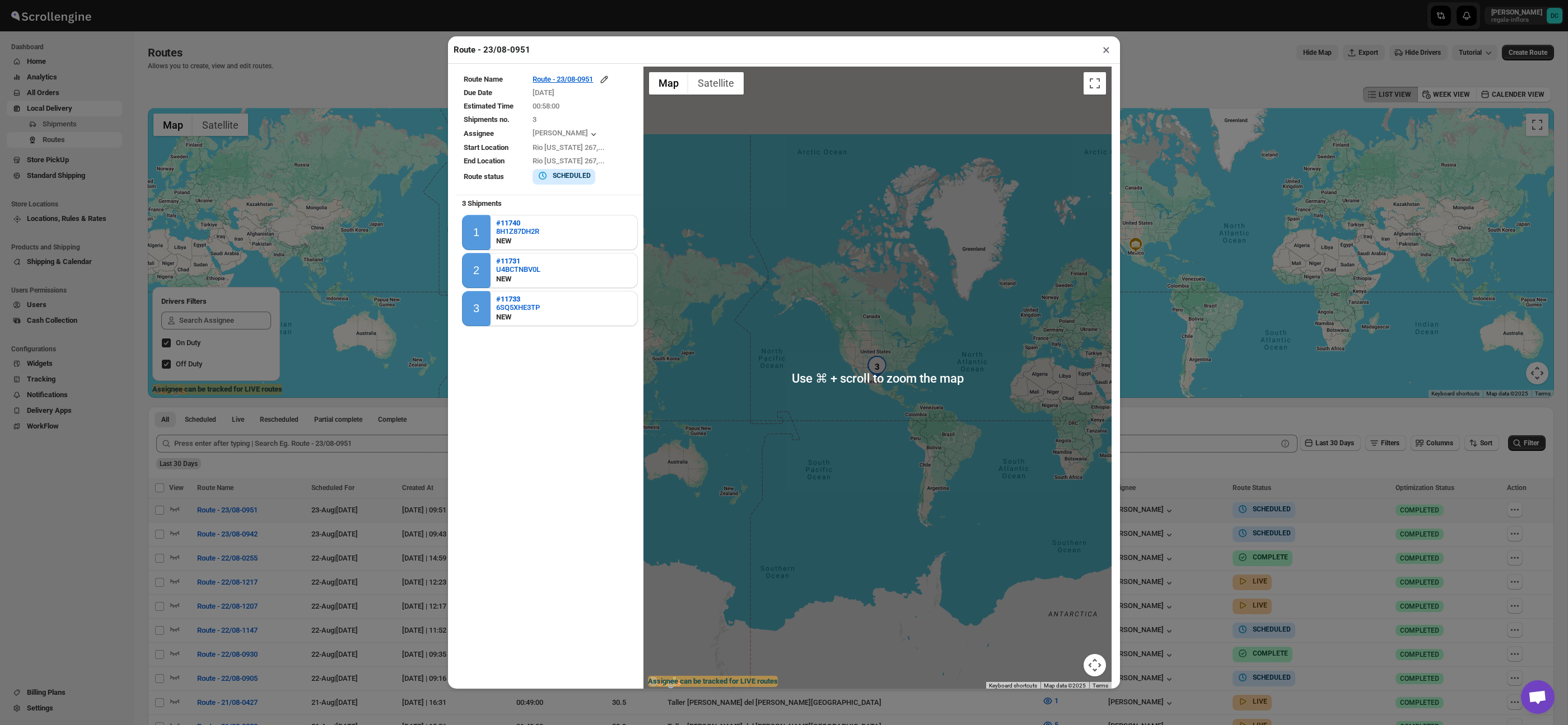
scroll to position [8, 0]
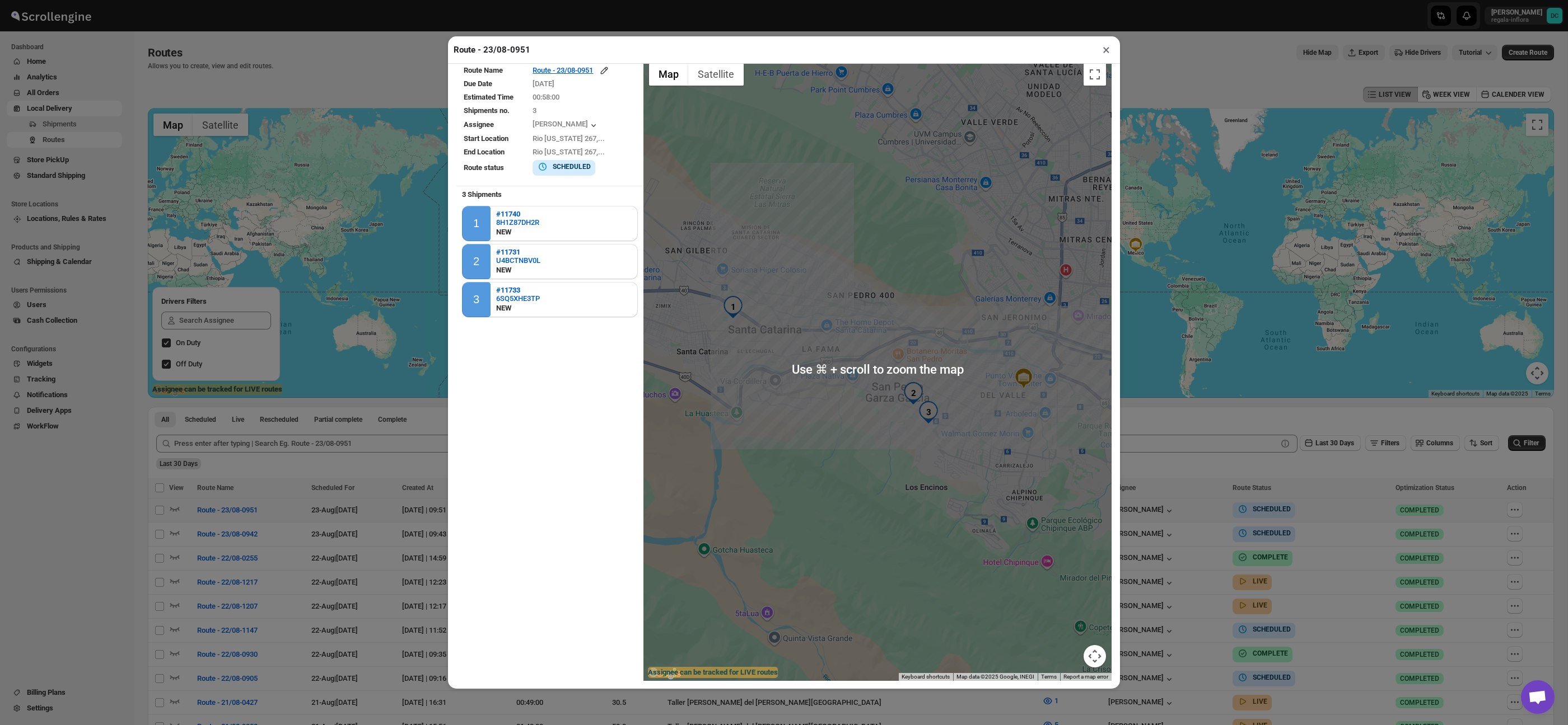
click at [1102, 44] on button "×" at bounding box center [1105, 49] width 16 height 16
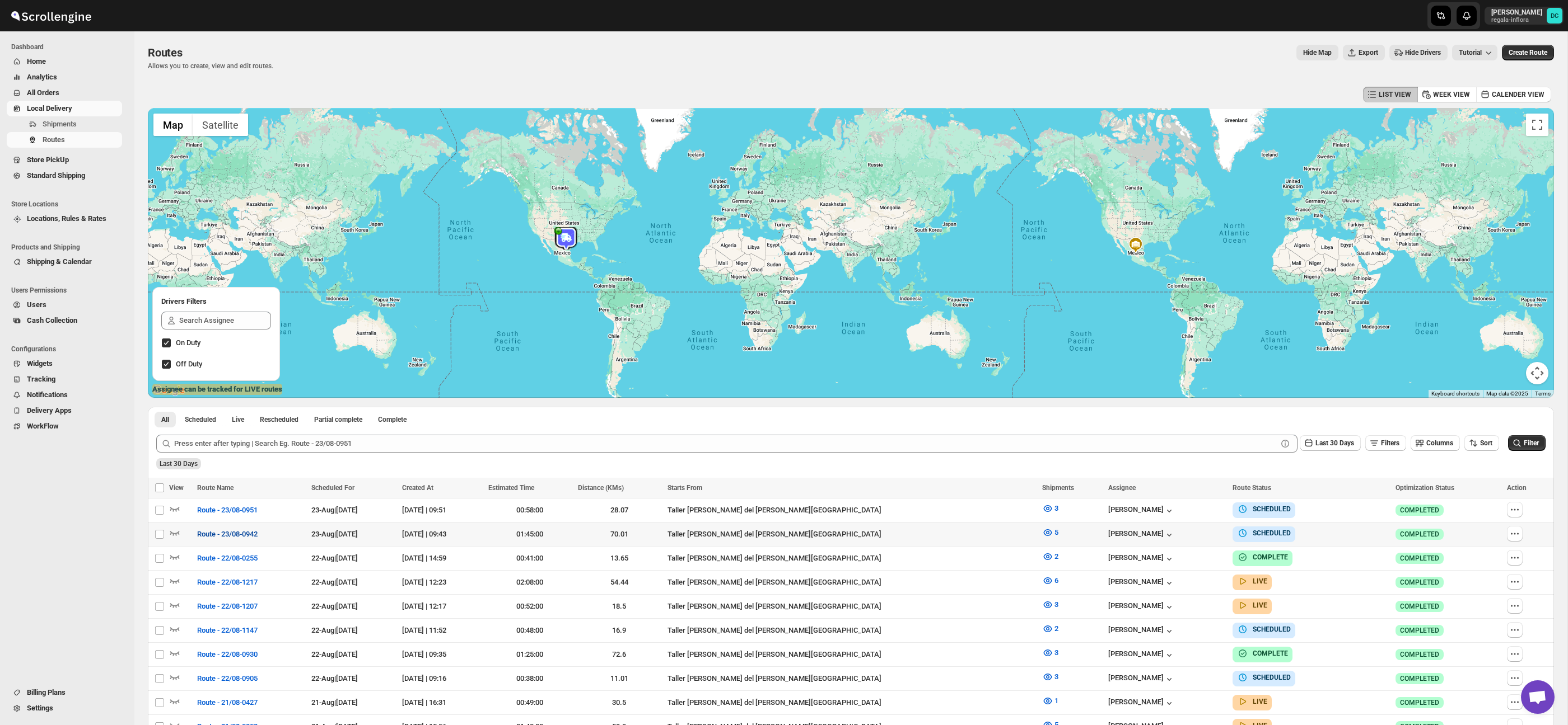
click at [244, 531] on span "Route - 23/08-0942" at bounding box center [228, 534] width 60 height 11
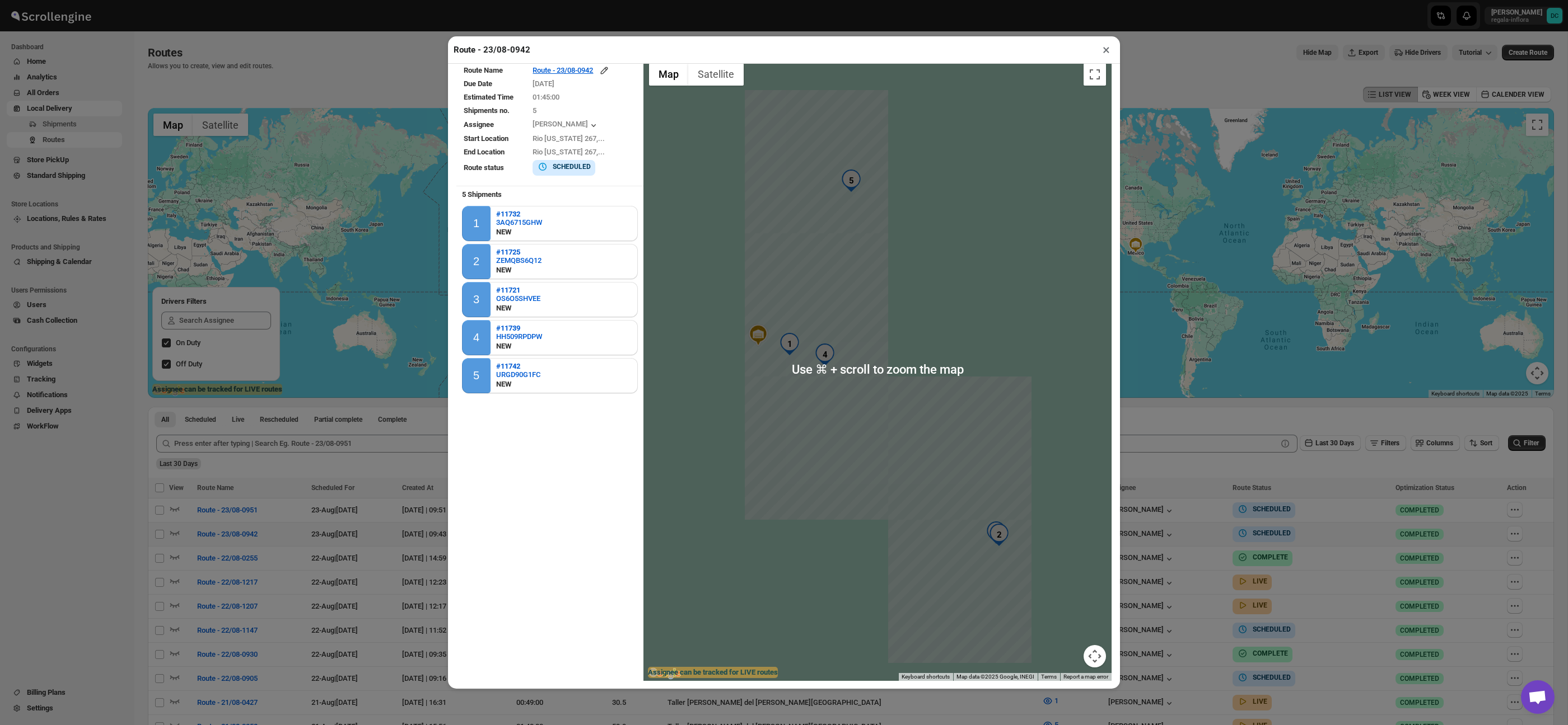
scroll to position [0, 0]
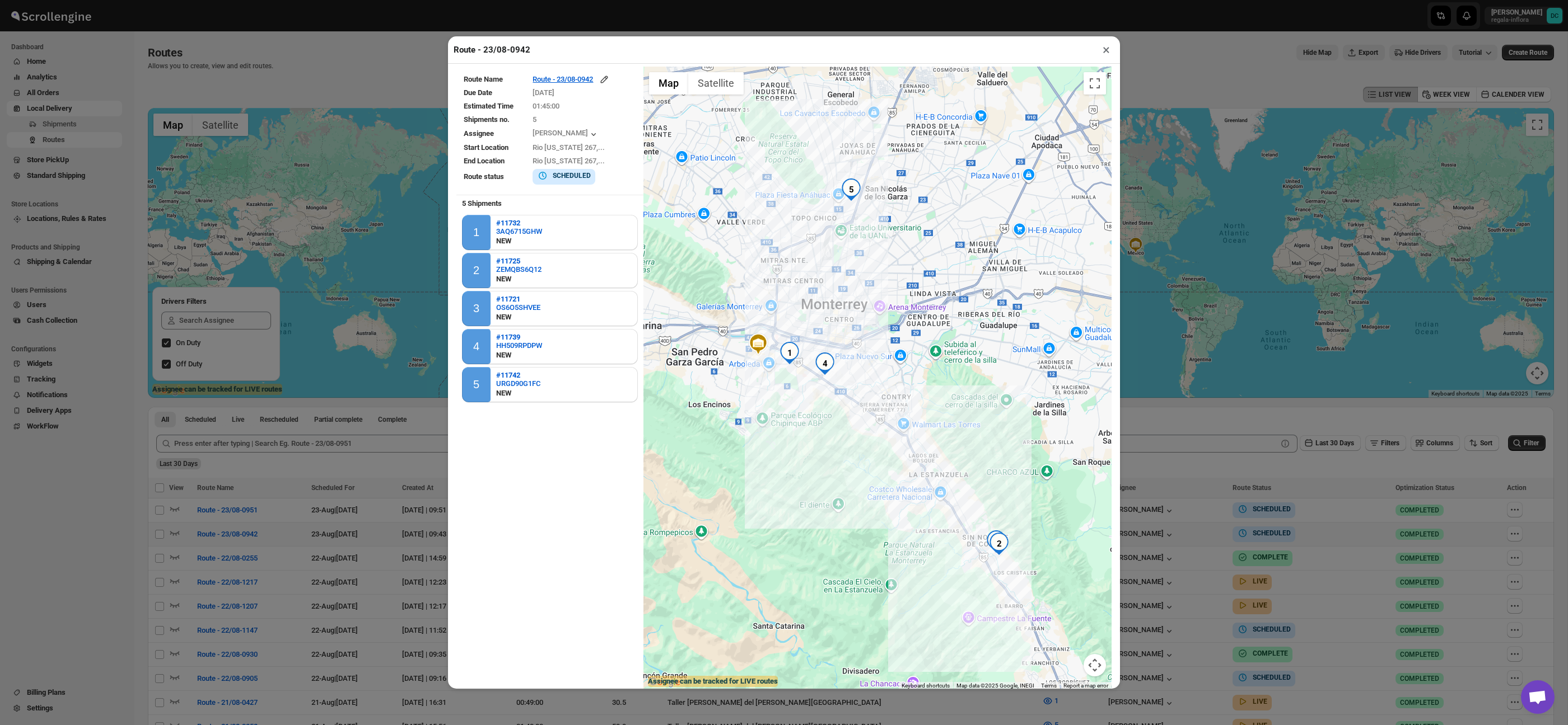
click at [1111, 52] on button "×" at bounding box center [1105, 49] width 16 height 16
